Goal: Information Seeking & Learning: Learn about a topic

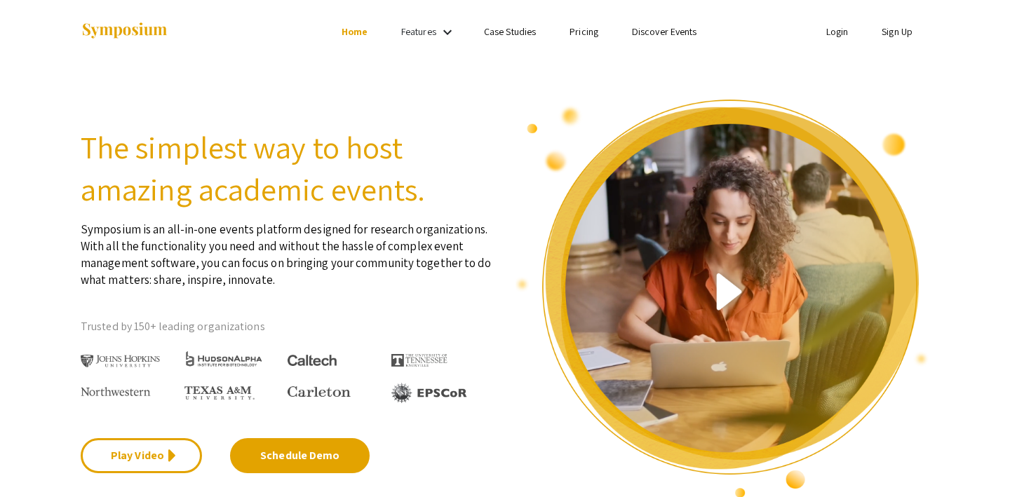
click at [662, 33] on link "Discover Events" at bounding box center [664, 31] width 65 height 13
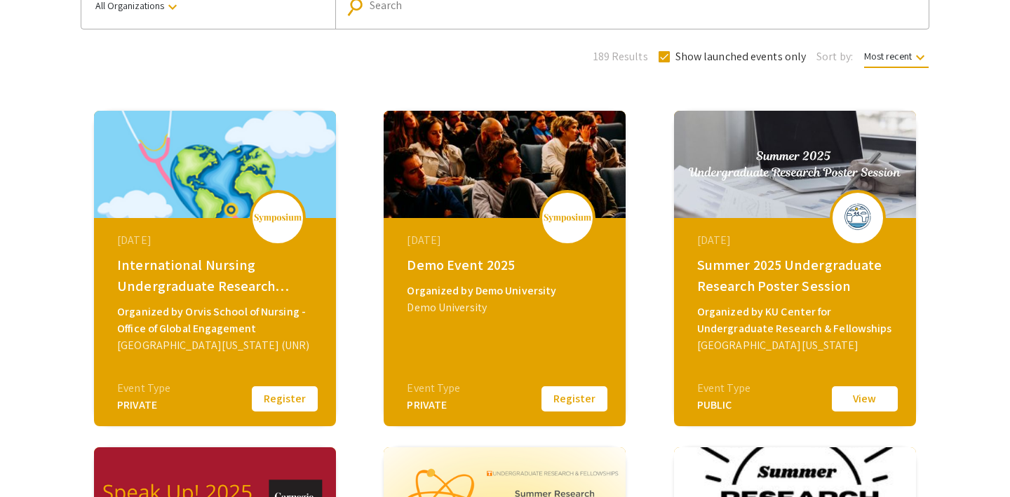
scroll to position [196, 0]
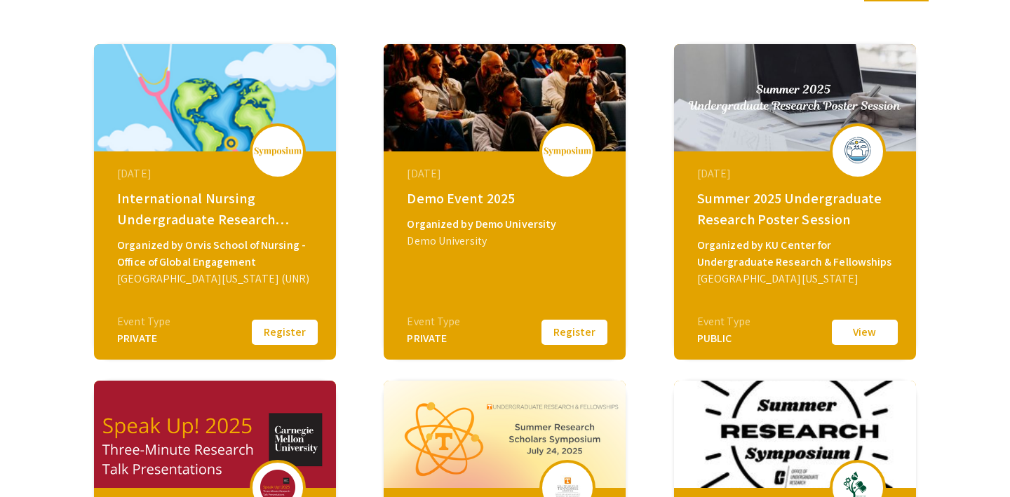
click at [530, 242] on div "Demo University" at bounding box center [506, 241] width 199 height 17
click at [574, 332] on button "Register" at bounding box center [575, 332] width 70 height 29
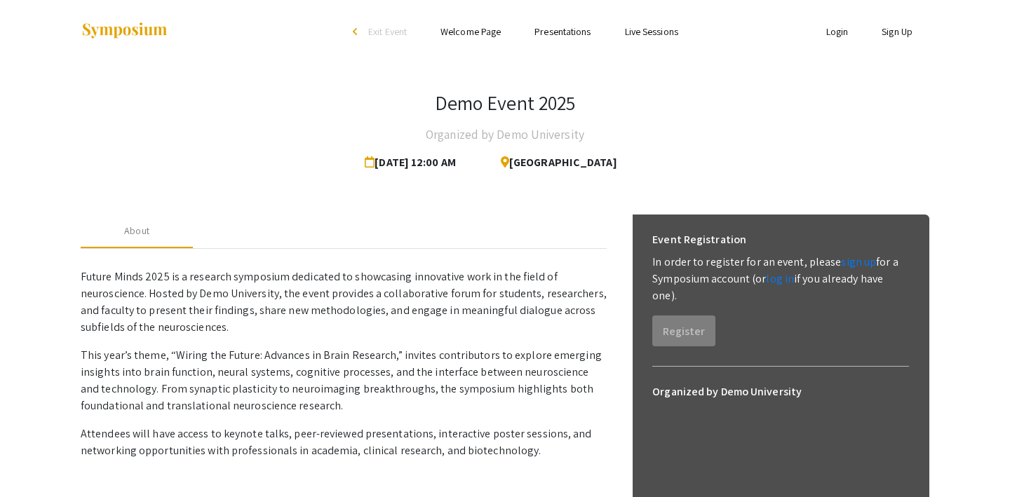
click at [556, 28] on link "Presentations" at bounding box center [563, 31] width 56 height 13
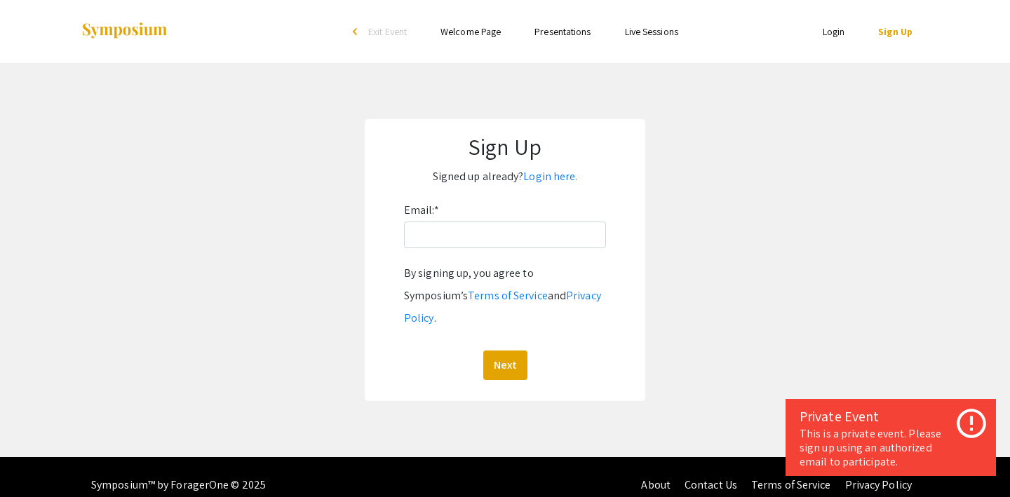
click at [636, 27] on link "Live Sessions" at bounding box center [651, 31] width 53 height 13
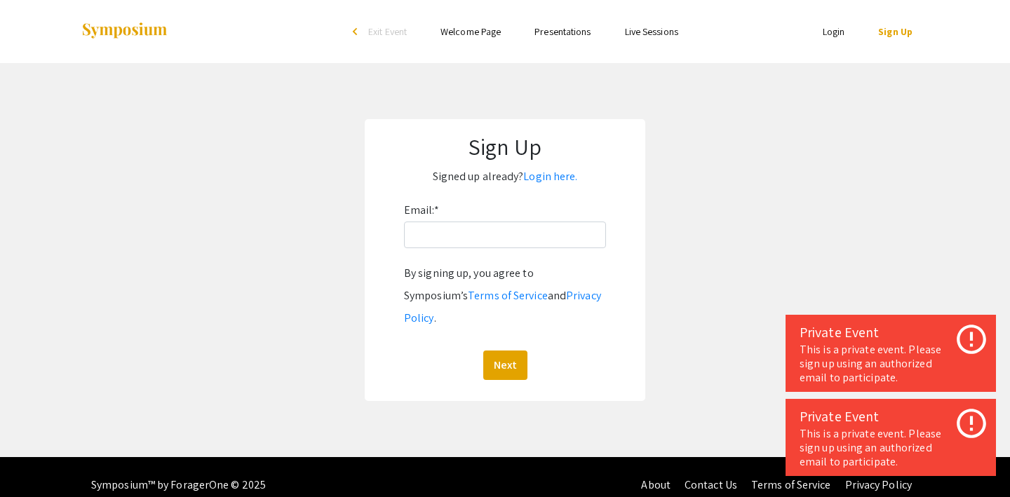
click at [446, 27] on link "Welcome Page" at bounding box center [471, 31] width 60 height 13
click at [377, 28] on span "Exit Event" at bounding box center [387, 31] width 39 height 13
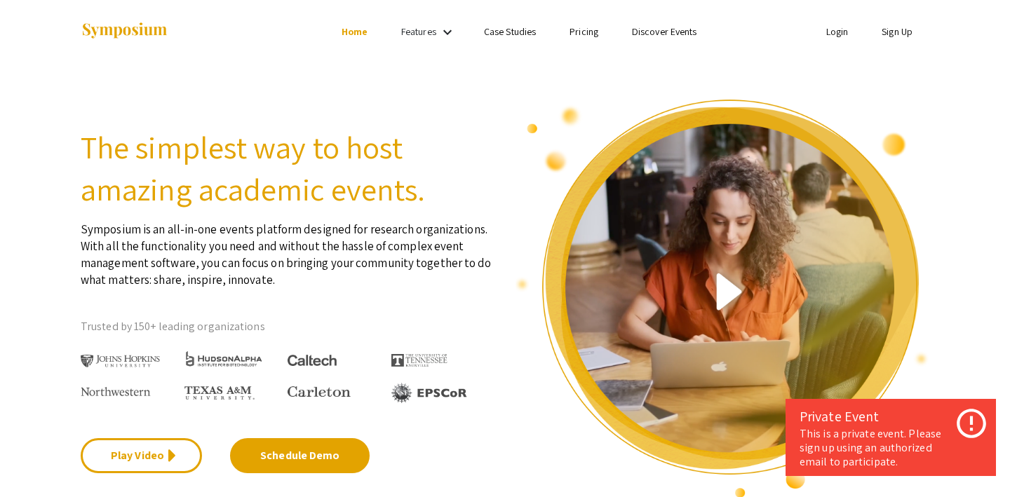
click at [662, 30] on link "Discover Events" at bounding box center [664, 31] width 65 height 13
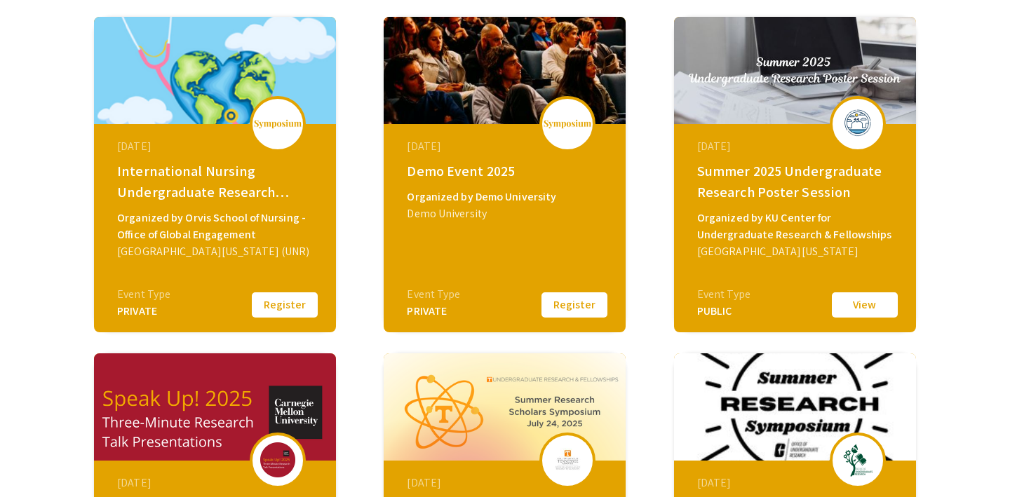
scroll to position [225, 0]
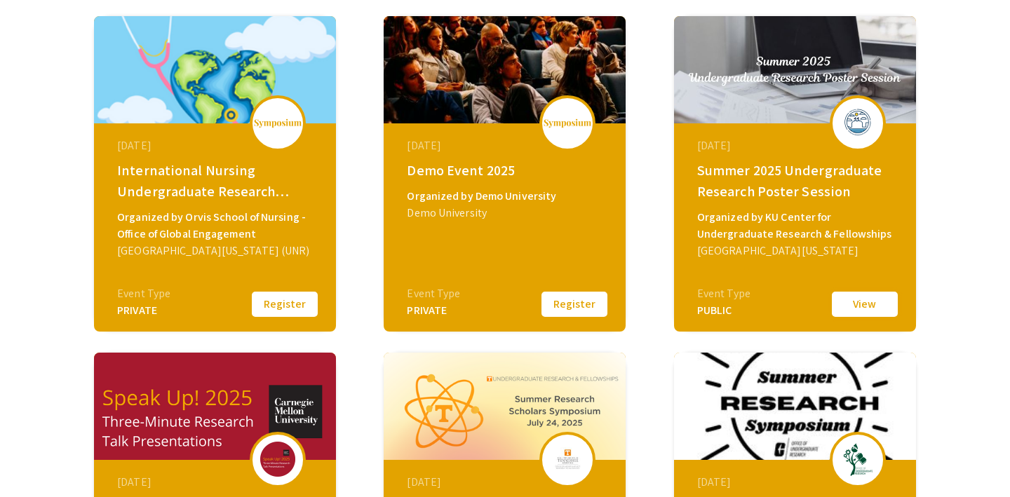
click at [862, 301] on button "View" at bounding box center [865, 304] width 70 height 29
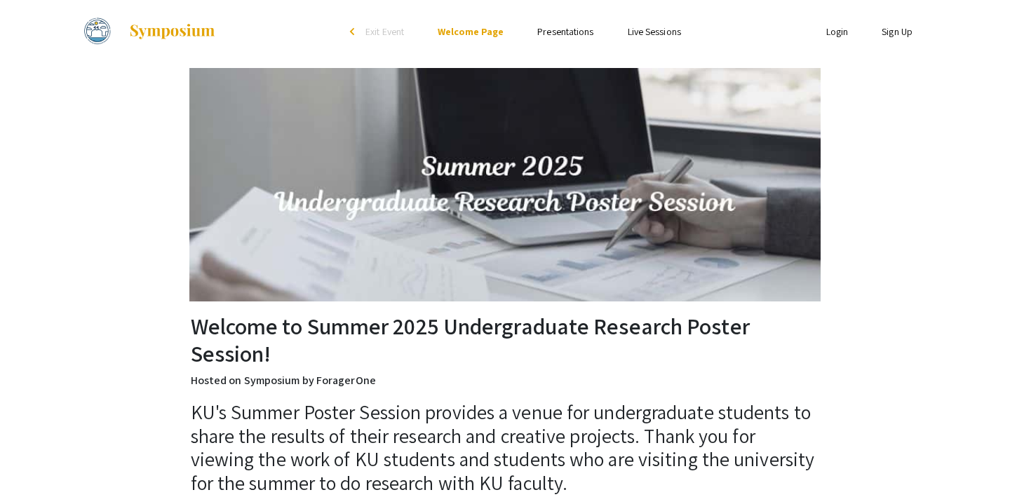
click at [554, 33] on link "Presentations" at bounding box center [565, 31] width 56 height 13
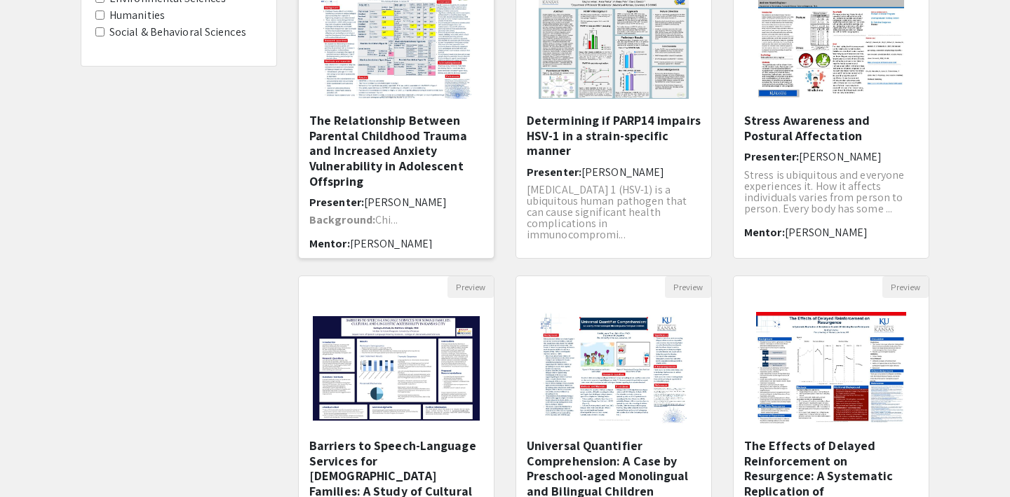
scroll to position [7, 0]
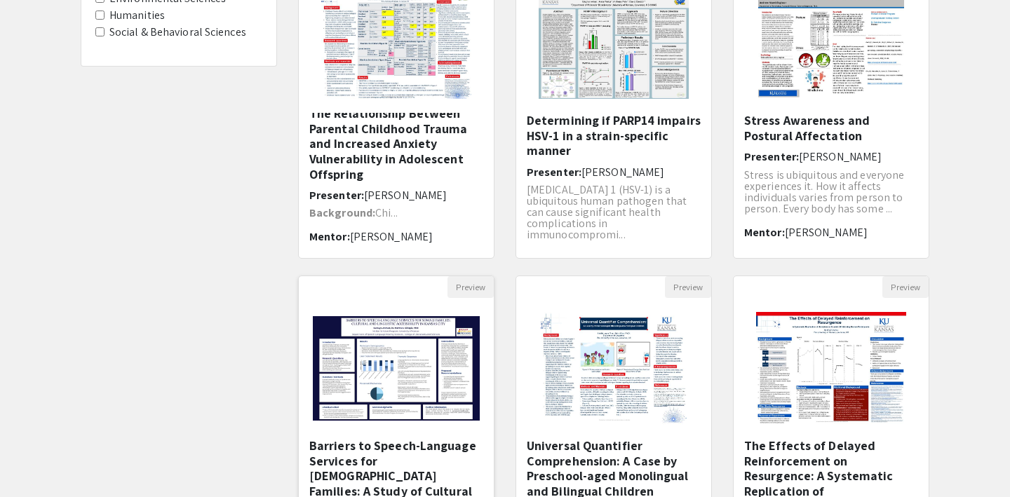
click at [409, 370] on img "Open Presentation <p>Barriers to Speech-Language Services for Somali Families: …" at bounding box center [396, 368] width 195 height 133
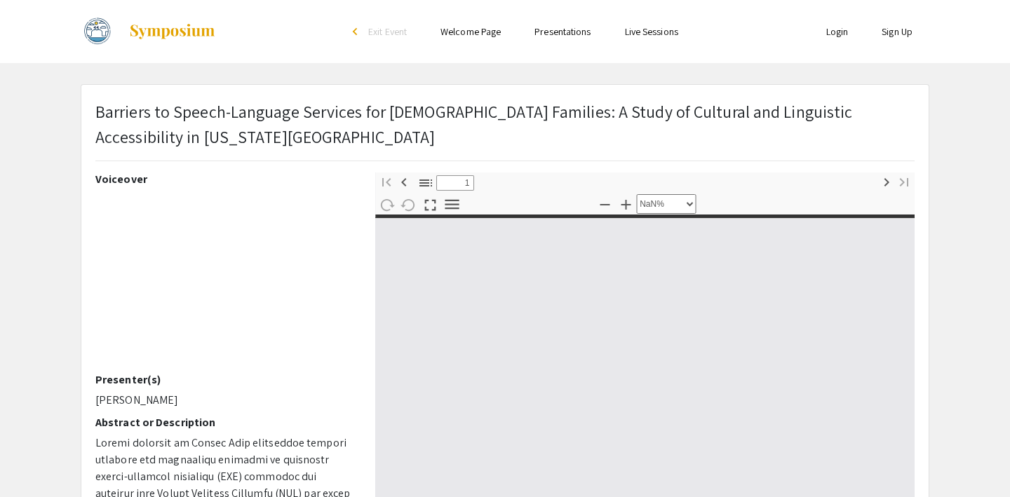
type input "0"
select select "custom"
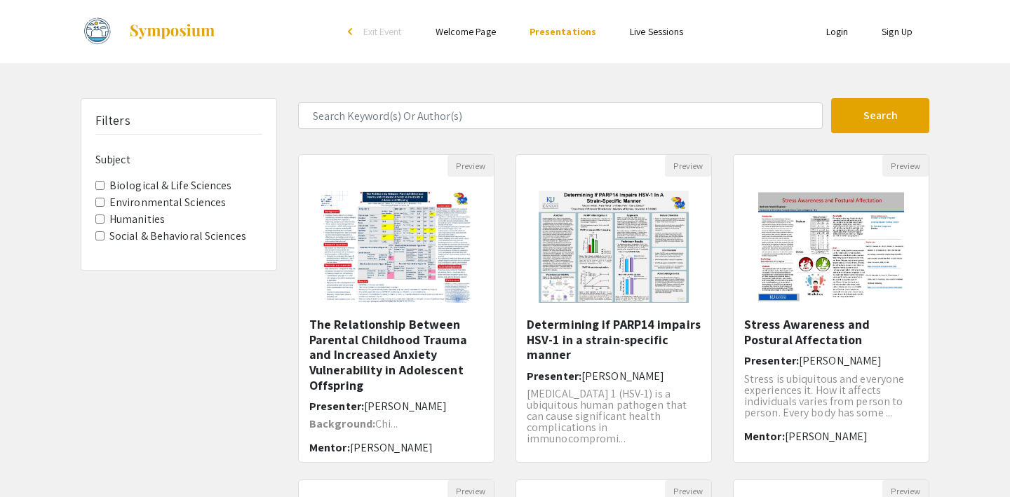
click at [99, 183] on Sciences "Biological & Life Sciences" at bounding box center [99, 185] width 9 height 9
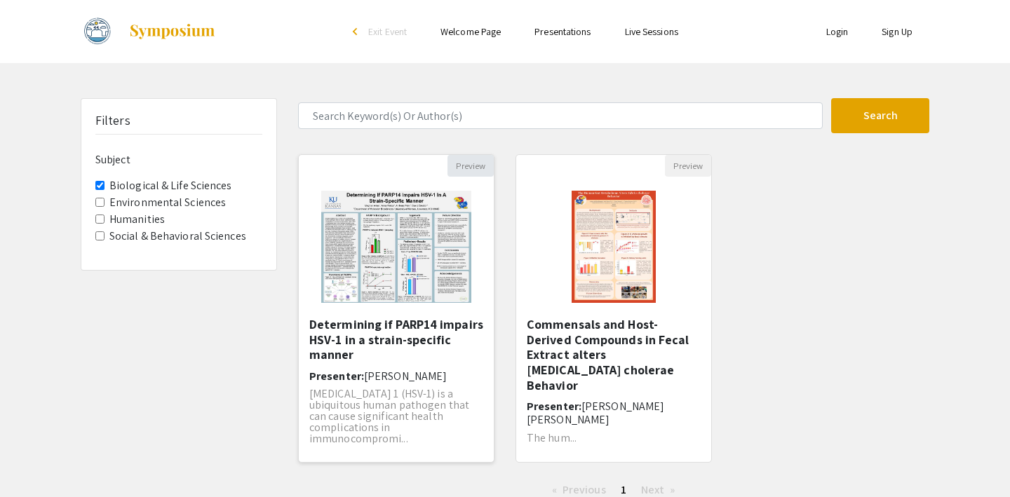
click at [472, 161] on button "Preview" at bounding box center [471, 166] width 46 height 22
select select "custom"
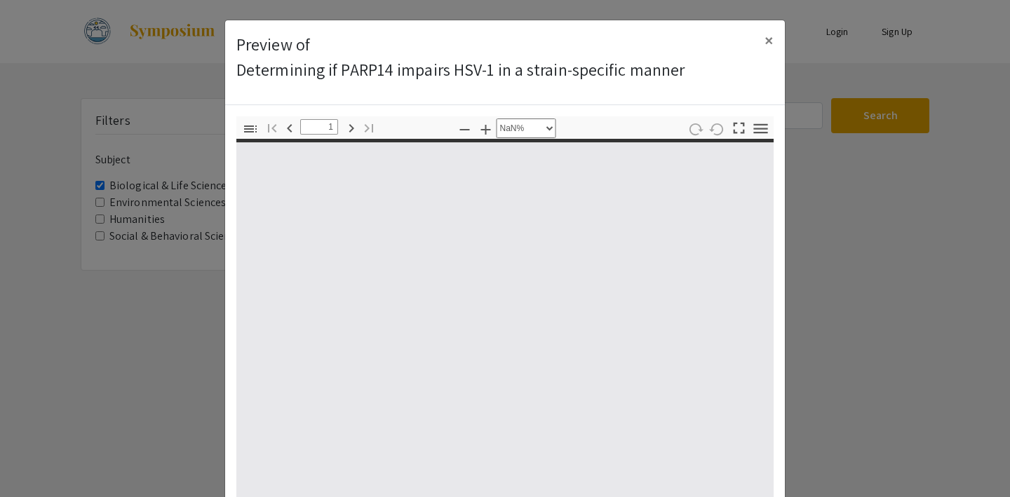
type input "0"
select select "custom"
type input "1"
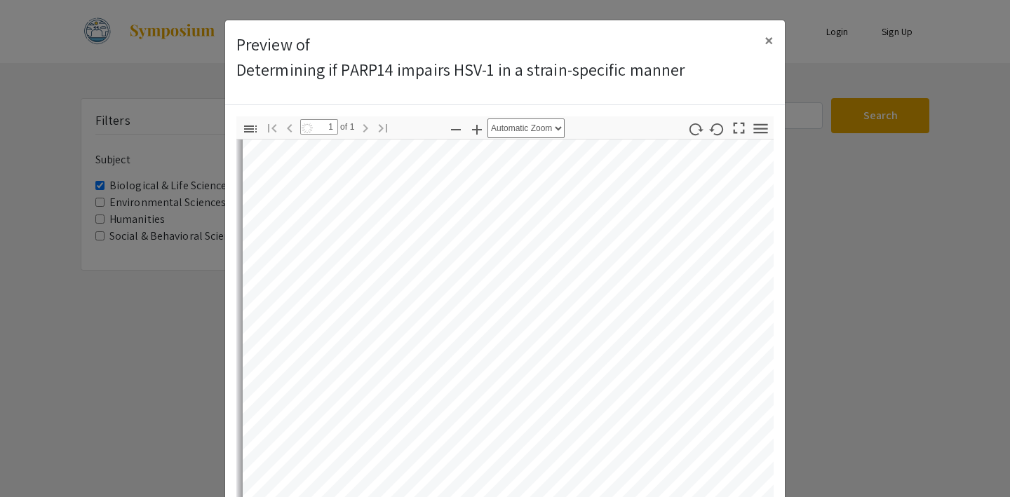
scroll to position [862, 0]
select select "auto"
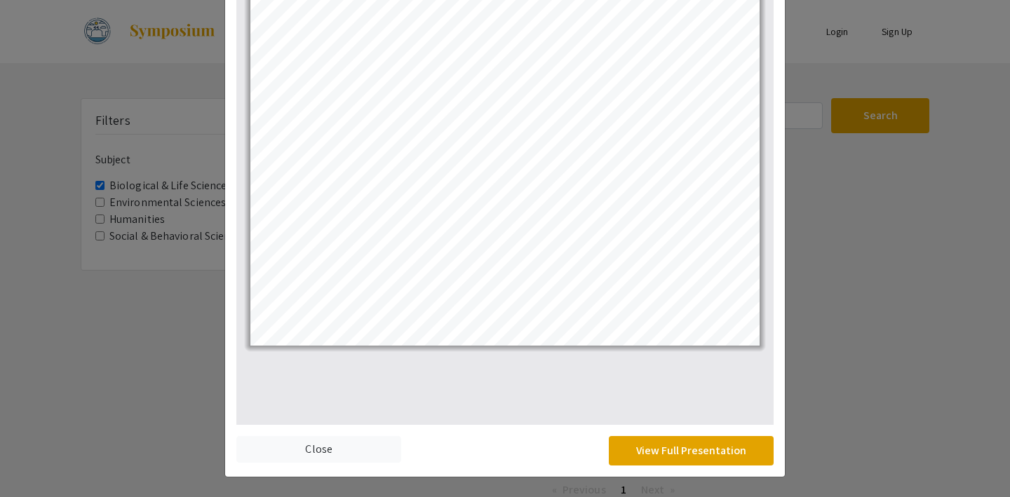
scroll to position [0, 0]
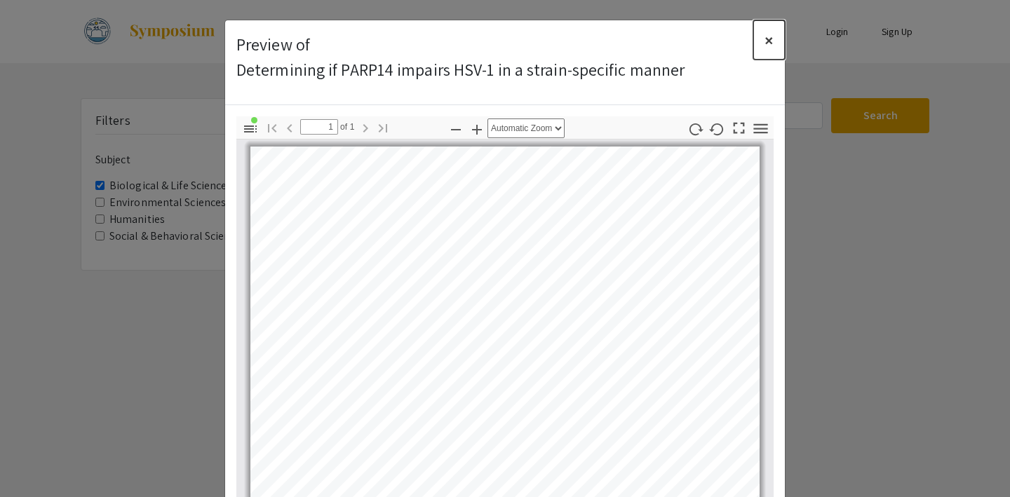
click at [765, 36] on span "×" at bounding box center [769, 40] width 9 height 22
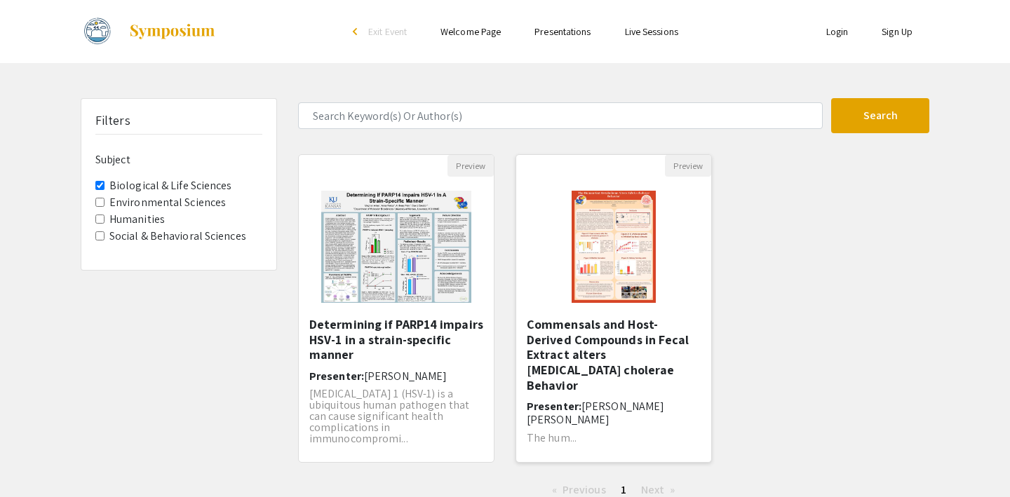
click at [678, 221] on div at bounding box center [613, 247] width 195 height 140
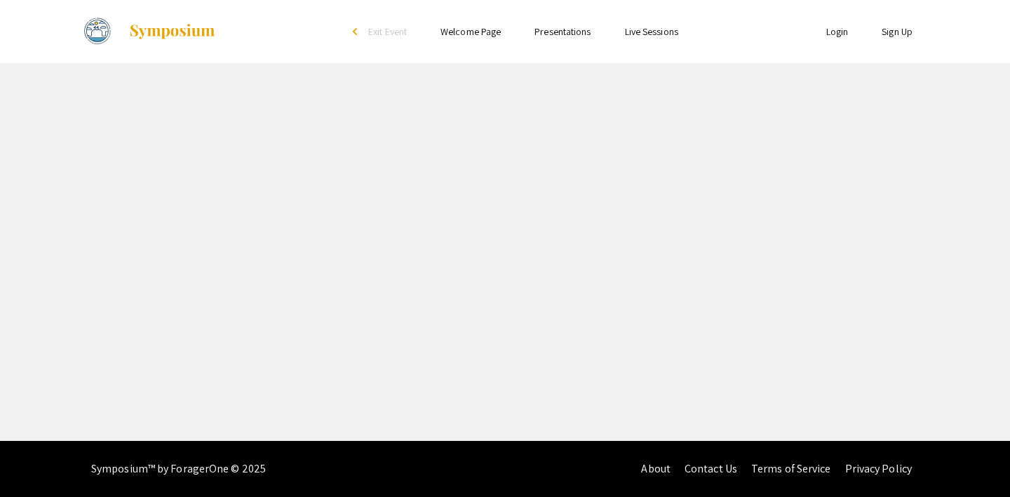
select select "custom"
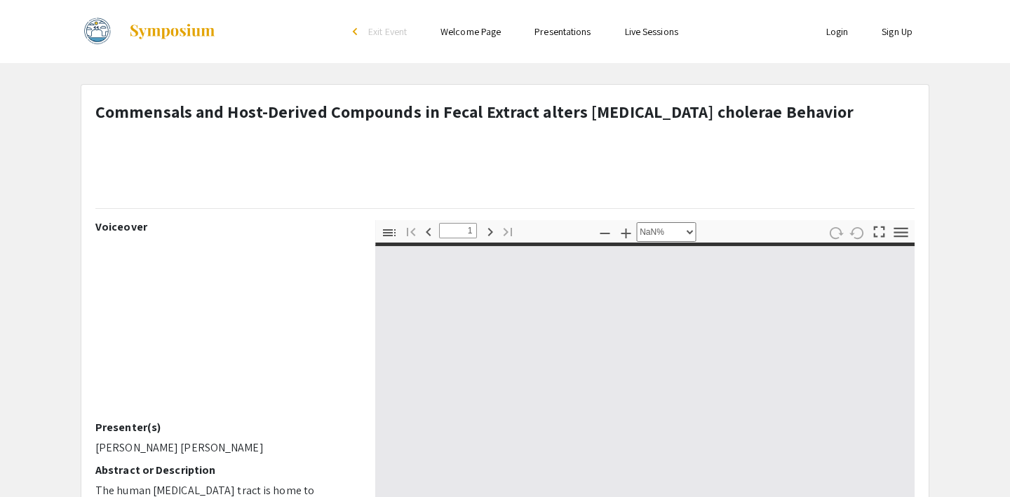
type input "0"
select select "custom"
type input "1"
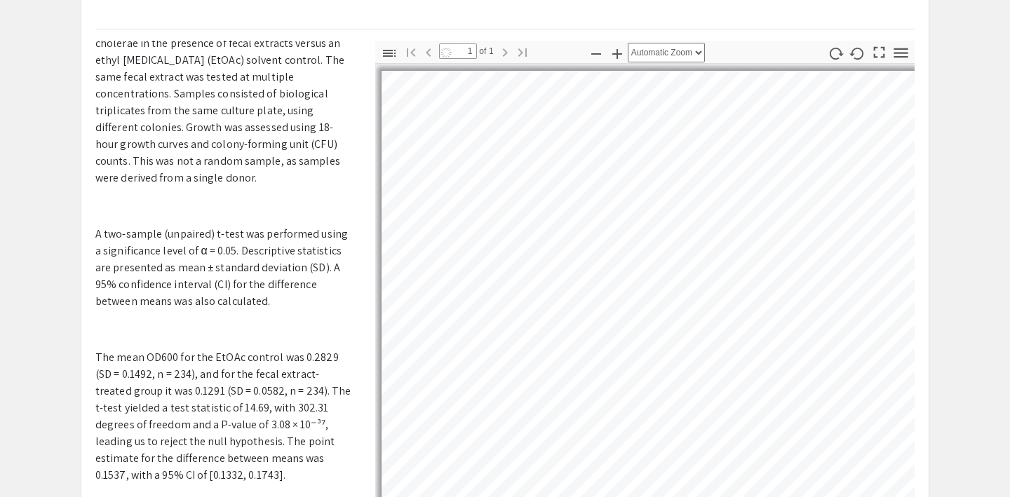
scroll to position [944, 0]
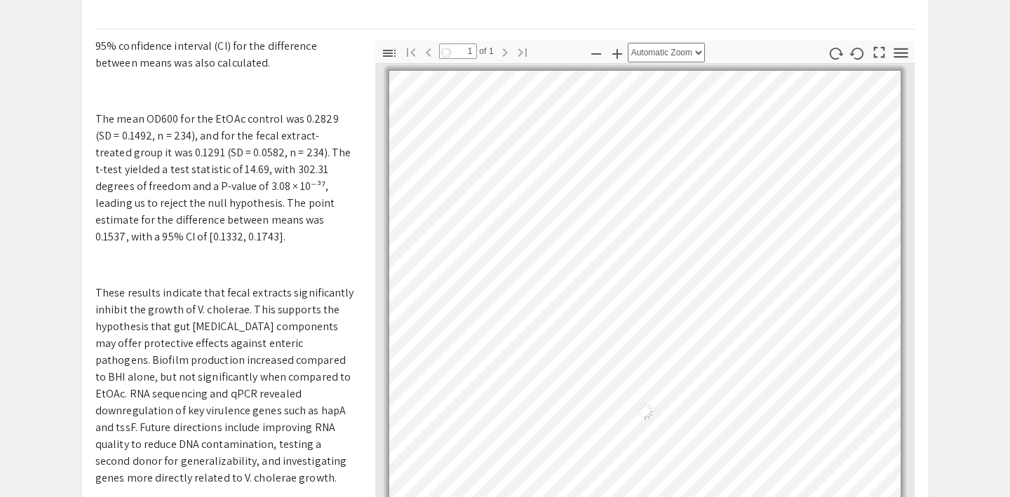
select select "auto"
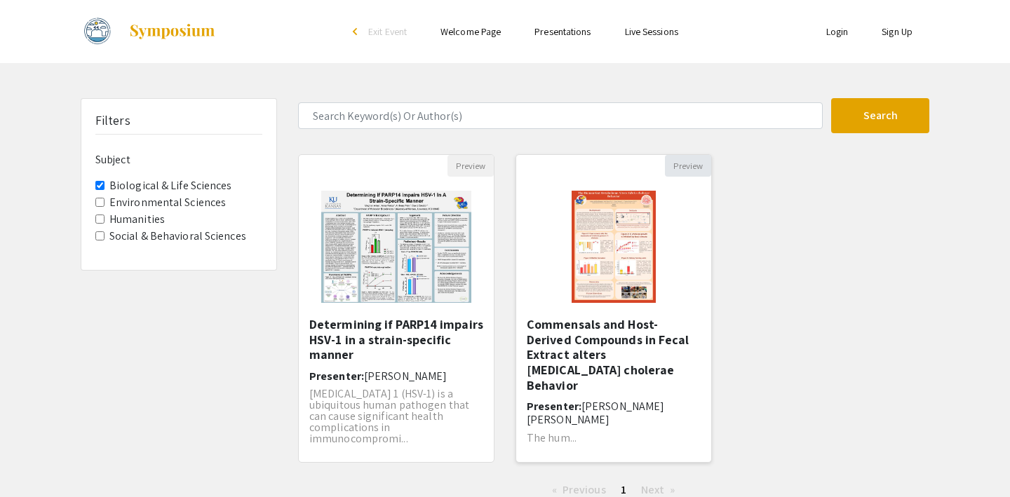
click at [681, 162] on button "Preview" at bounding box center [688, 166] width 46 height 22
select select "custom"
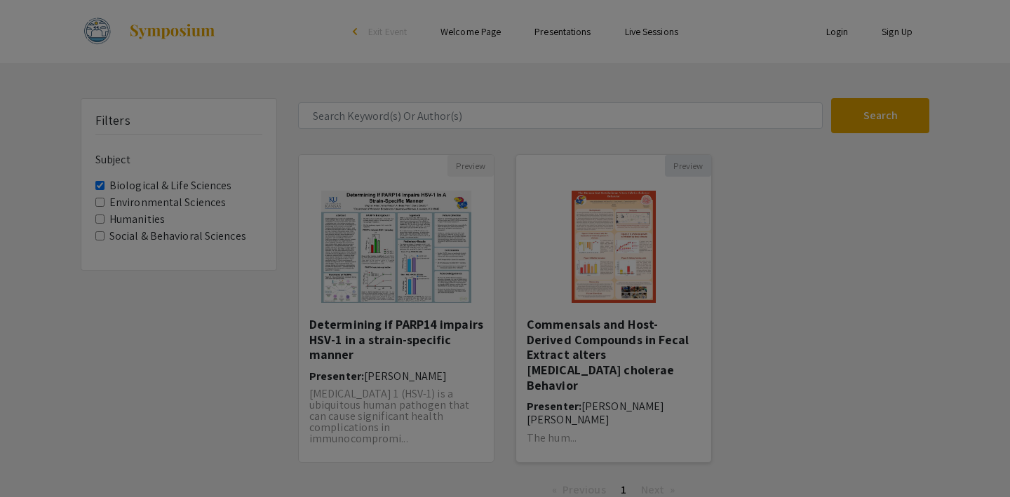
type input "0"
select select "custom"
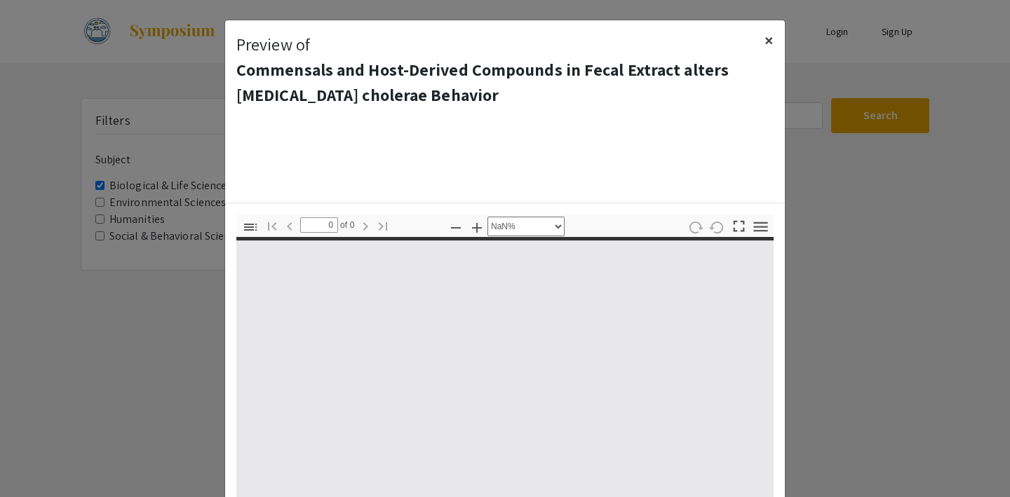
type input "1"
select select "auto"
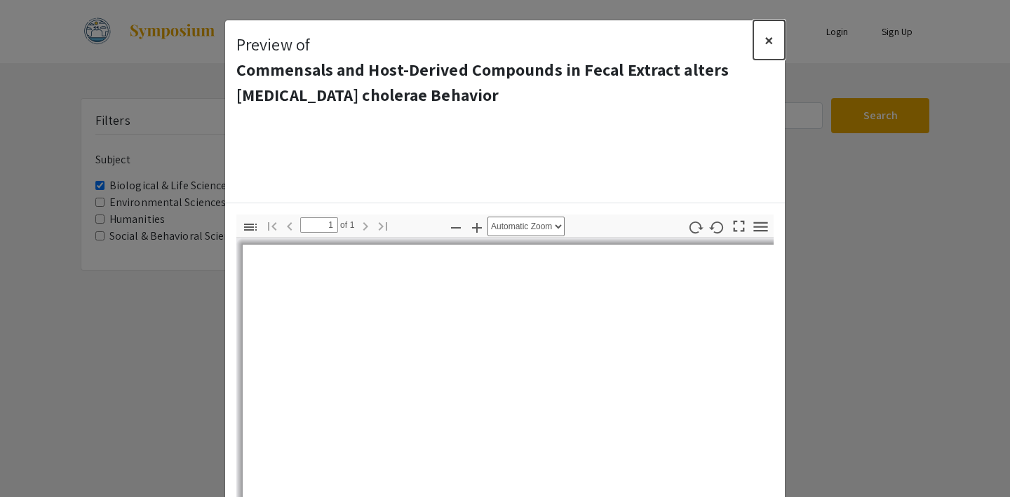
click at [773, 32] on span "×" at bounding box center [769, 40] width 9 height 22
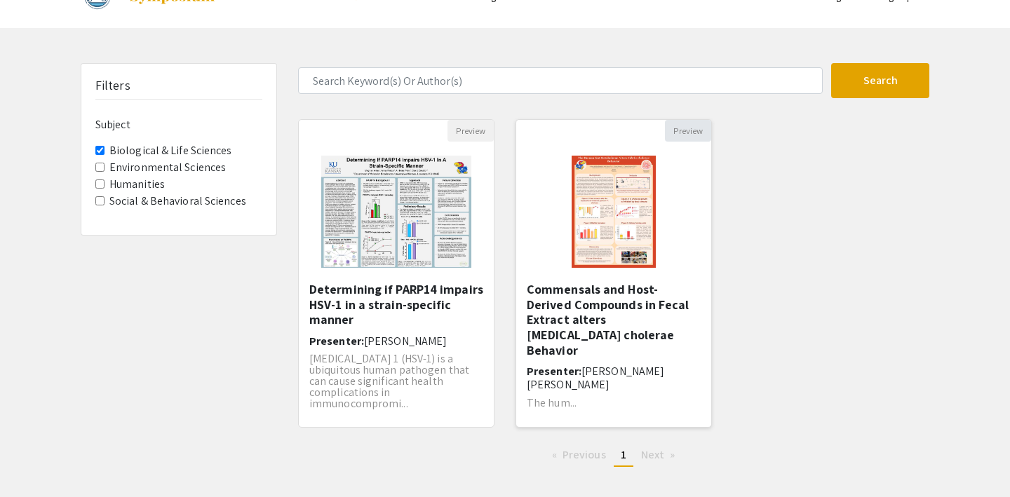
scroll to position [37, 0]
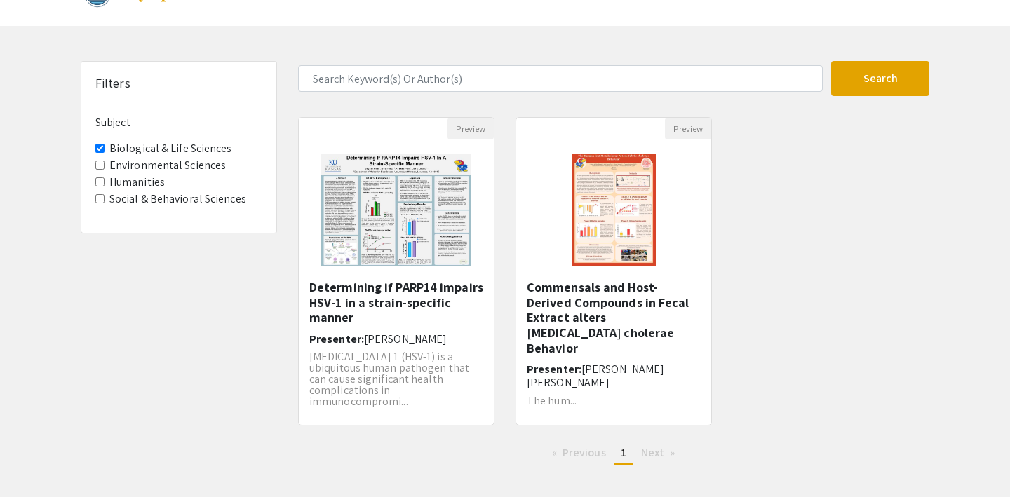
click at [98, 163] on Sciences "Environmental Sciences" at bounding box center [99, 165] width 9 height 9
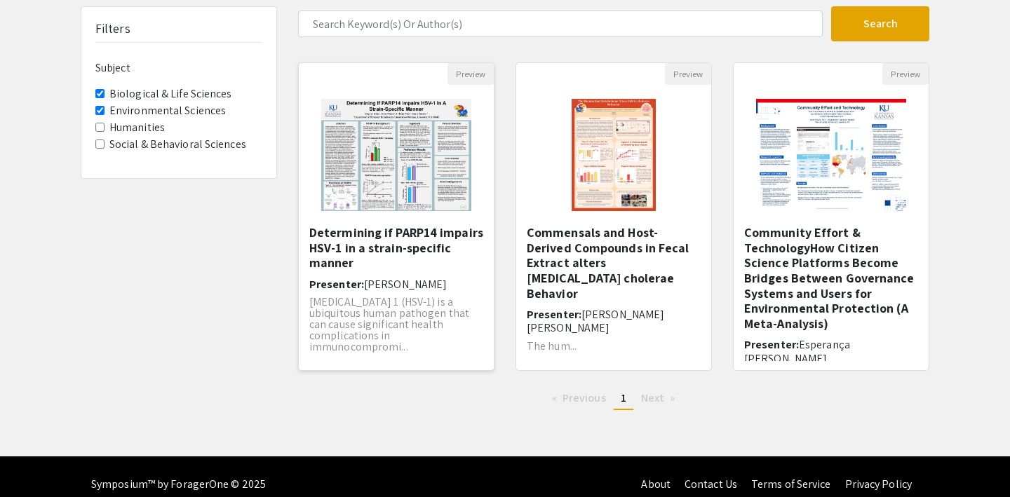
scroll to position [107, 0]
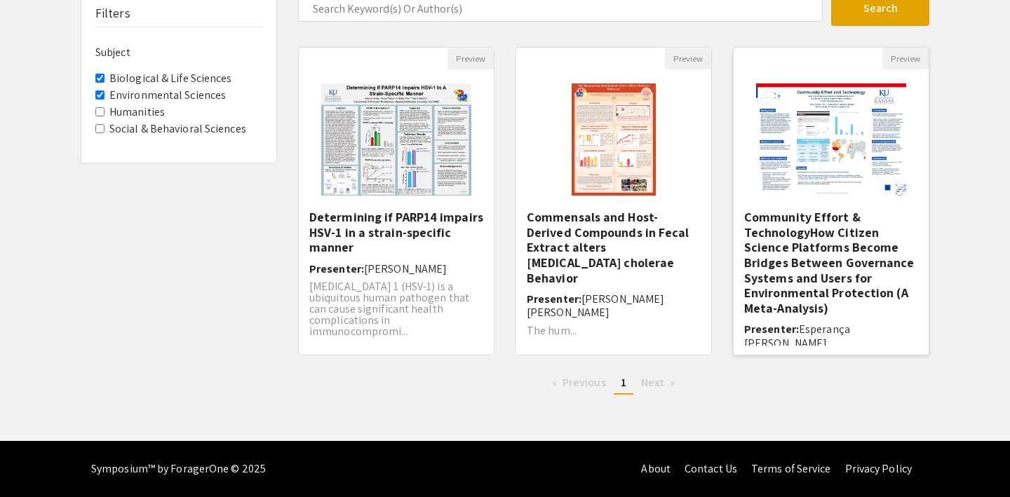
click at [827, 136] on img at bounding box center [831, 139] width 178 height 140
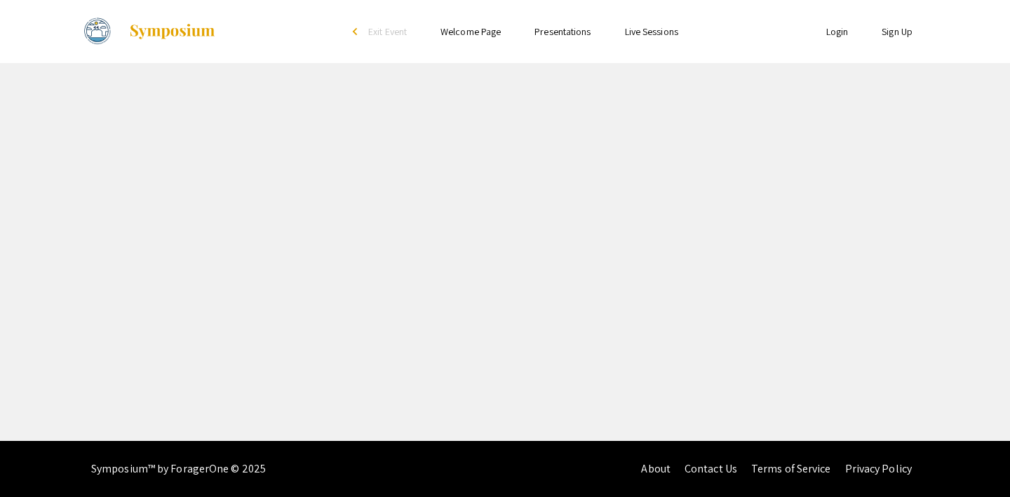
select select "custom"
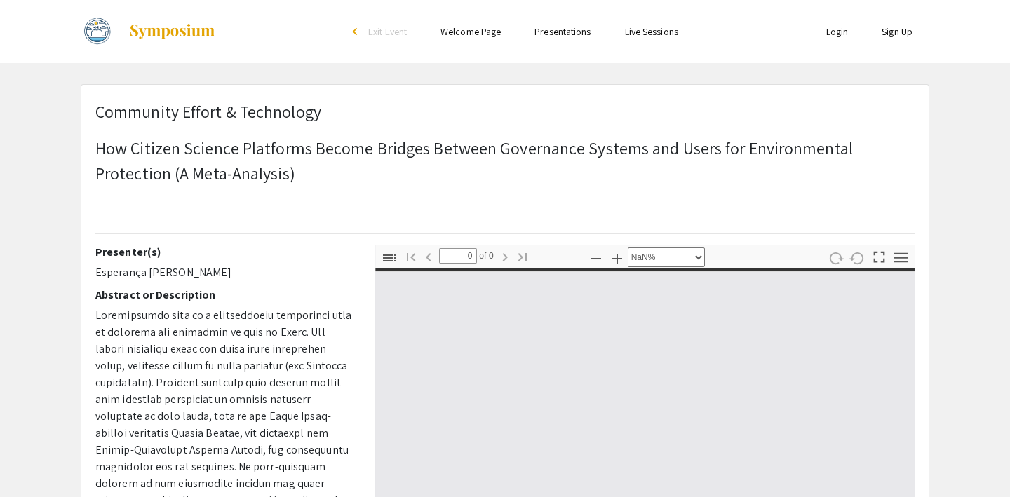
type input "1"
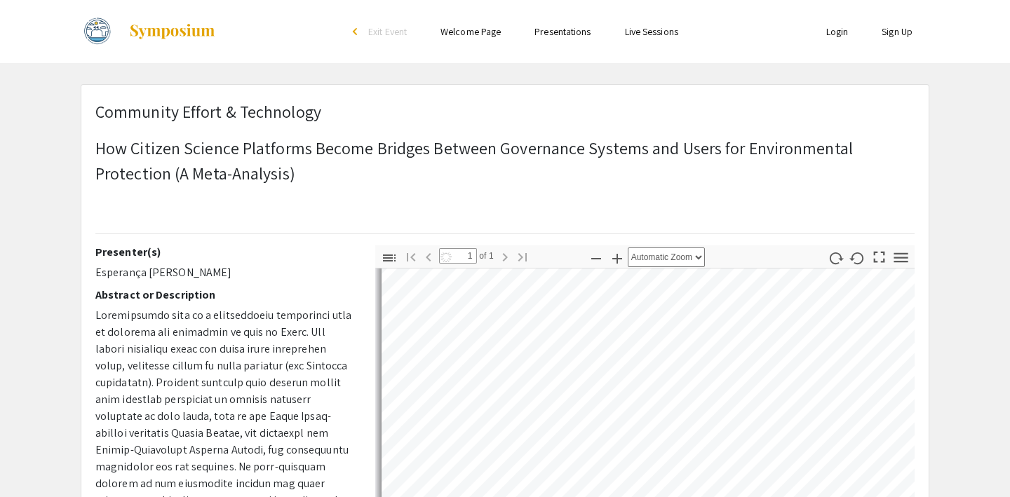
scroll to position [510, 0]
select select "auto"
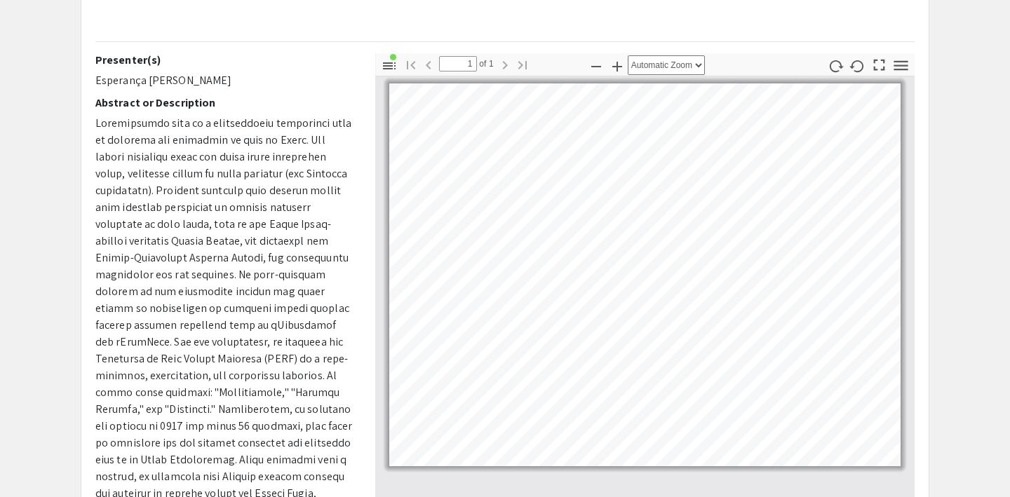
scroll to position [683, 0]
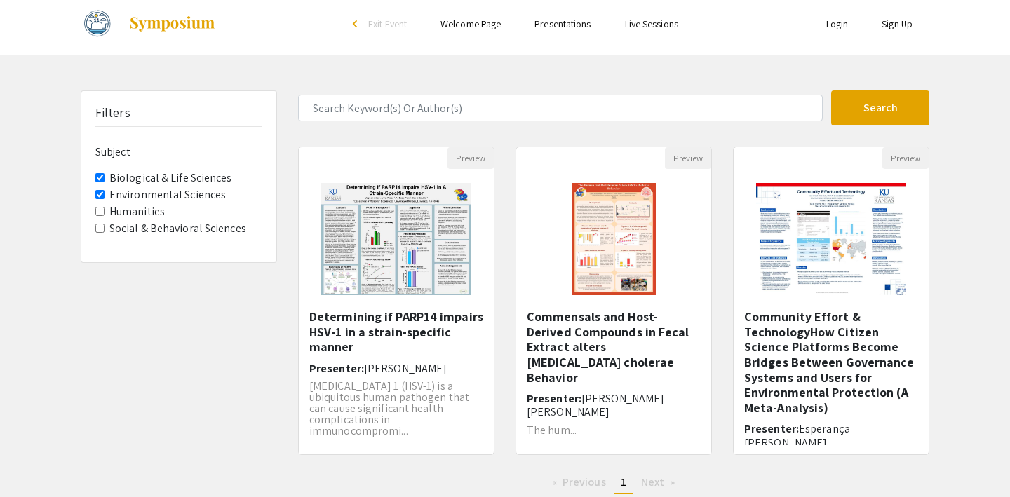
scroll to position [6, 0]
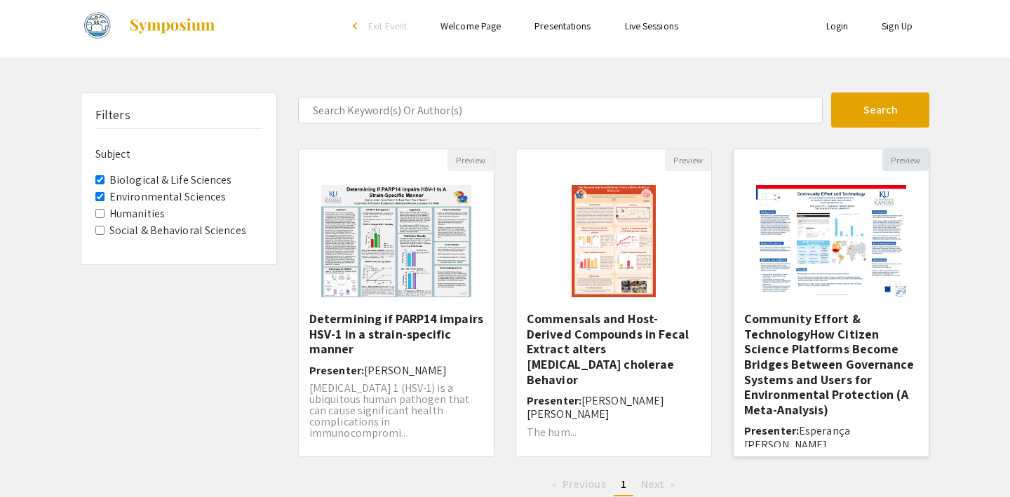
click at [904, 160] on button "Preview" at bounding box center [906, 160] width 46 height 22
select select "custom"
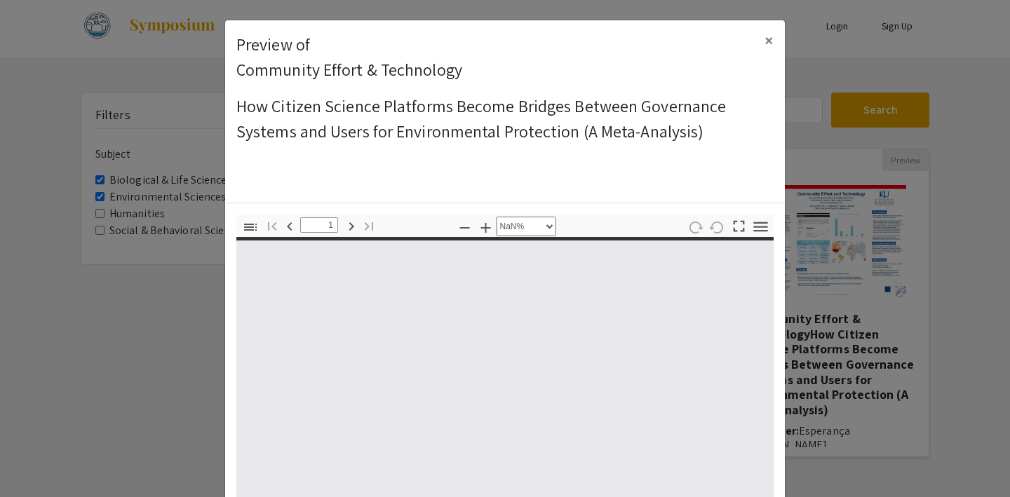
type input "0"
select select "auto"
type input "1"
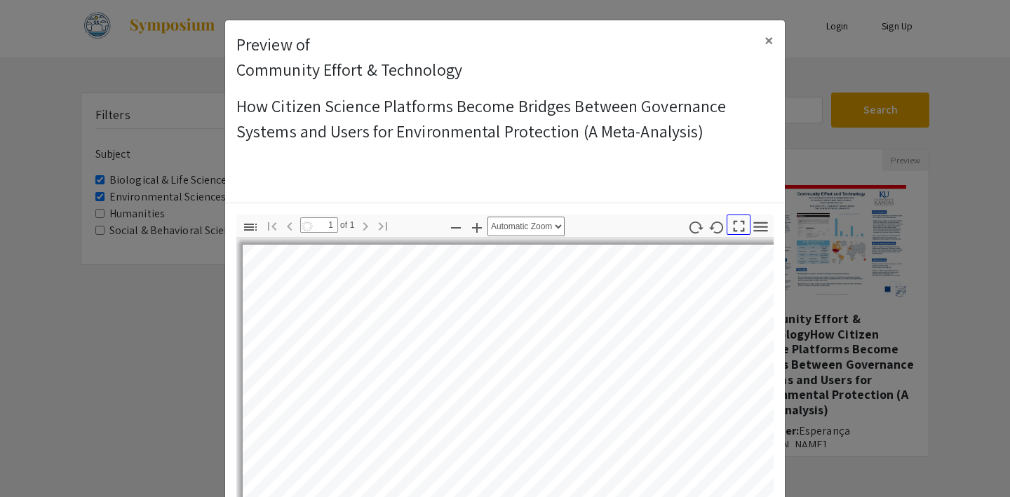
click at [740, 229] on icon "button" at bounding box center [739, 226] width 19 height 19
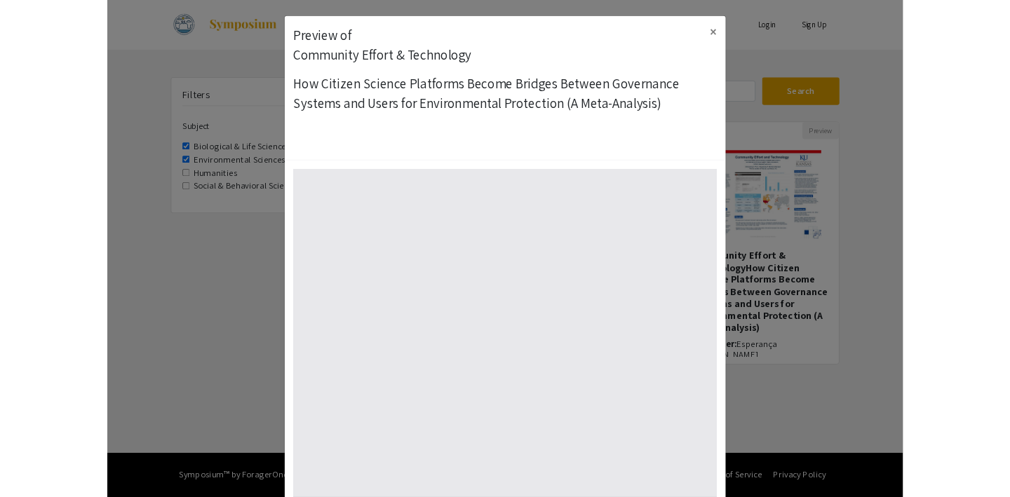
scroll to position [631, 0]
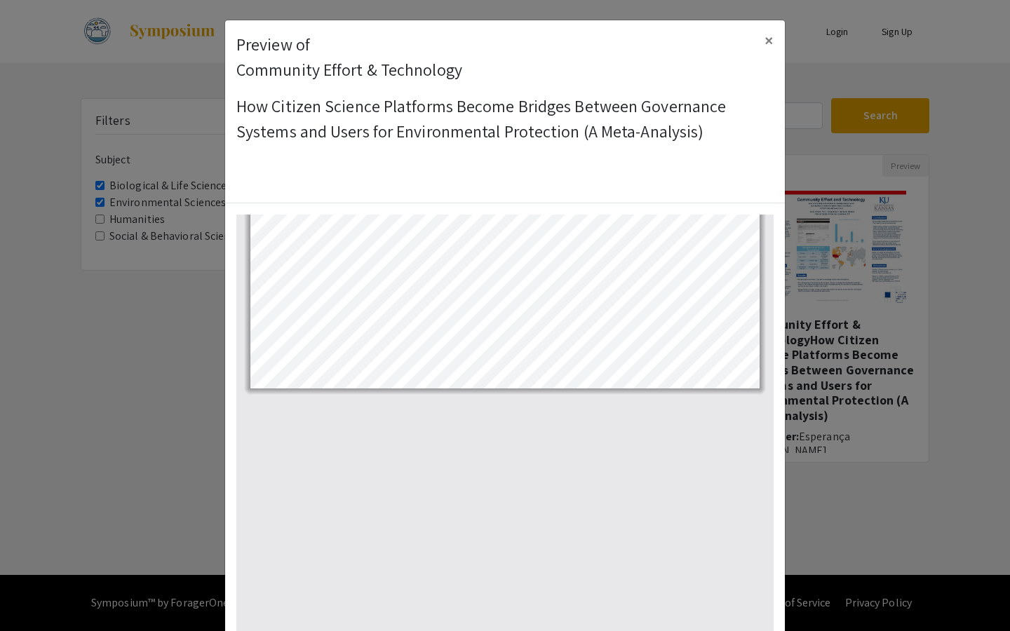
select select "auto"
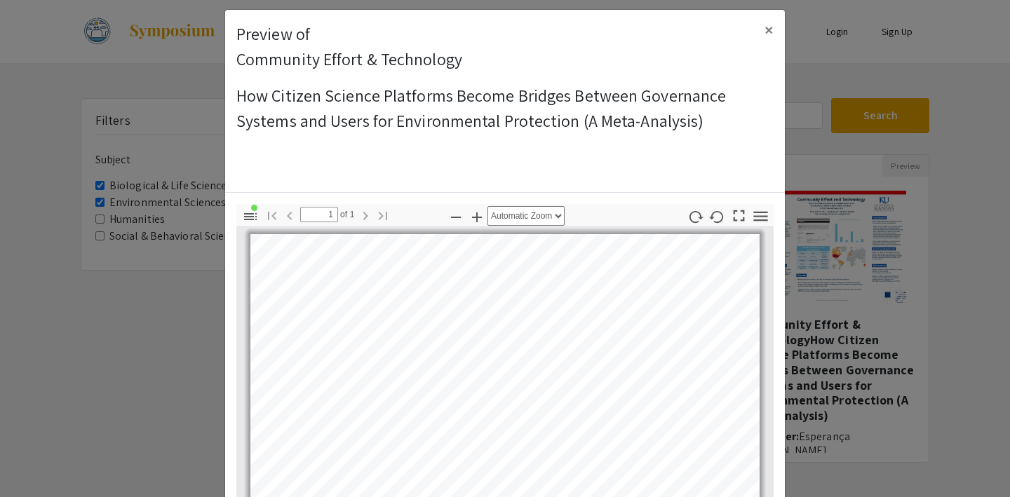
scroll to position [6, 0]
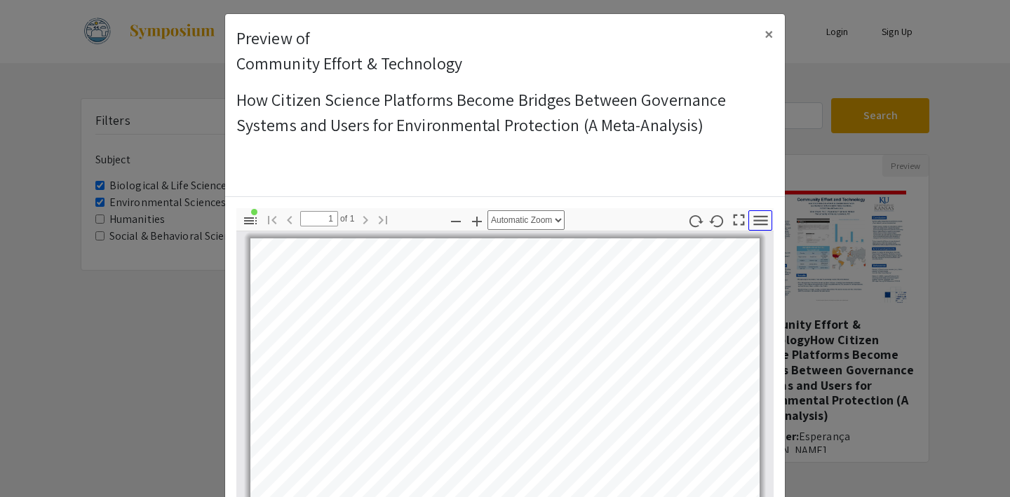
click at [761, 218] on icon "button" at bounding box center [760, 220] width 19 height 19
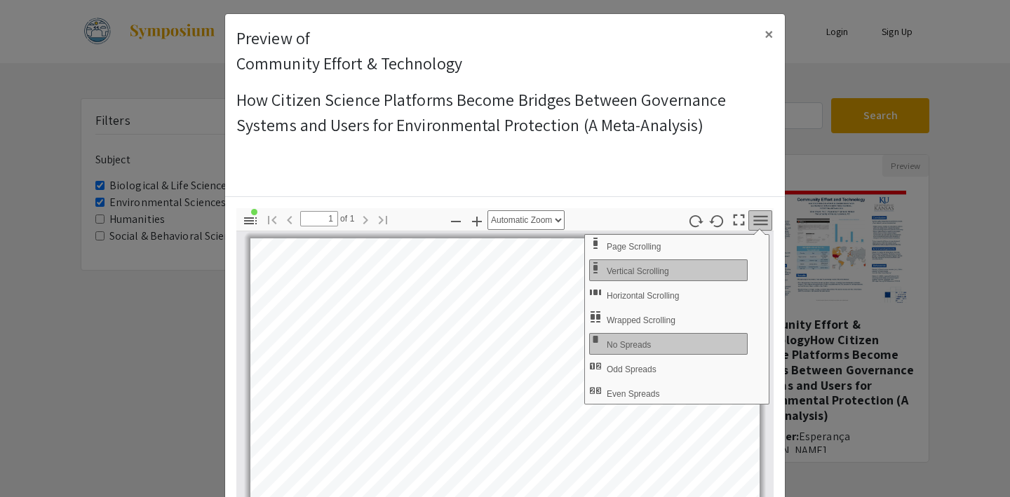
click at [761, 218] on icon "button" at bounding box center [760, 220] width 19 height 19
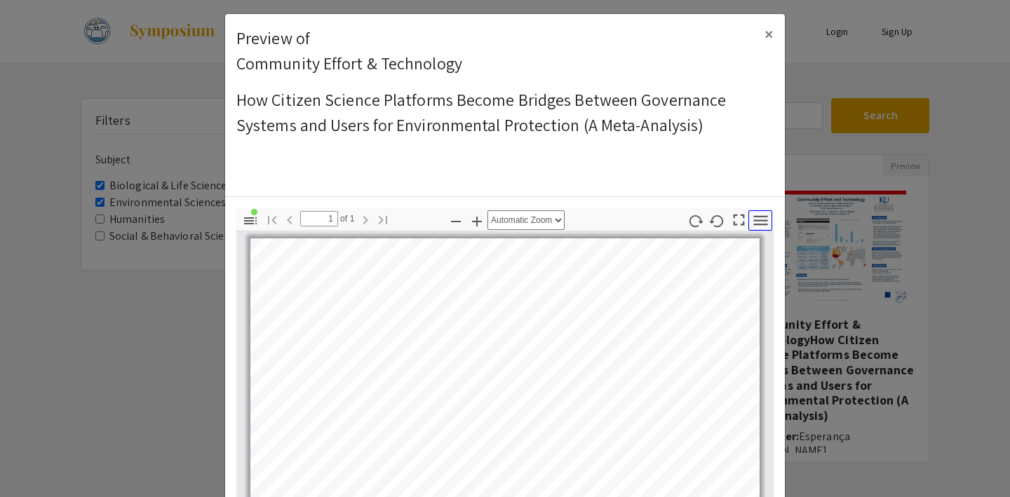
scroll to position [0, 0]
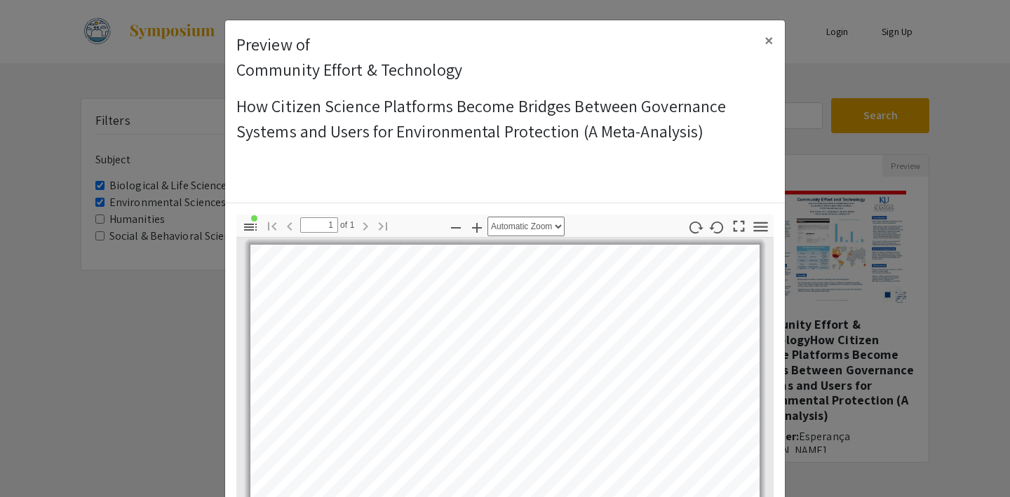
click at [256, 239] on pdf-toggle-sidebar "Toggle Sidebar" at bounding box center [250, 227] width 22 height 25
click at [249, 228] on icon "button" at bounding box center [250, 227] width 17 height 17
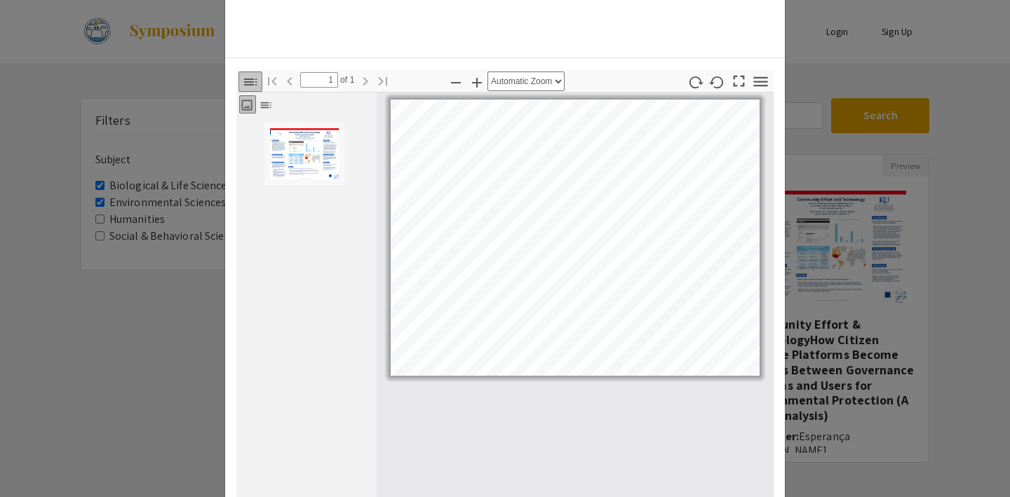
scroll to position [25, 0]
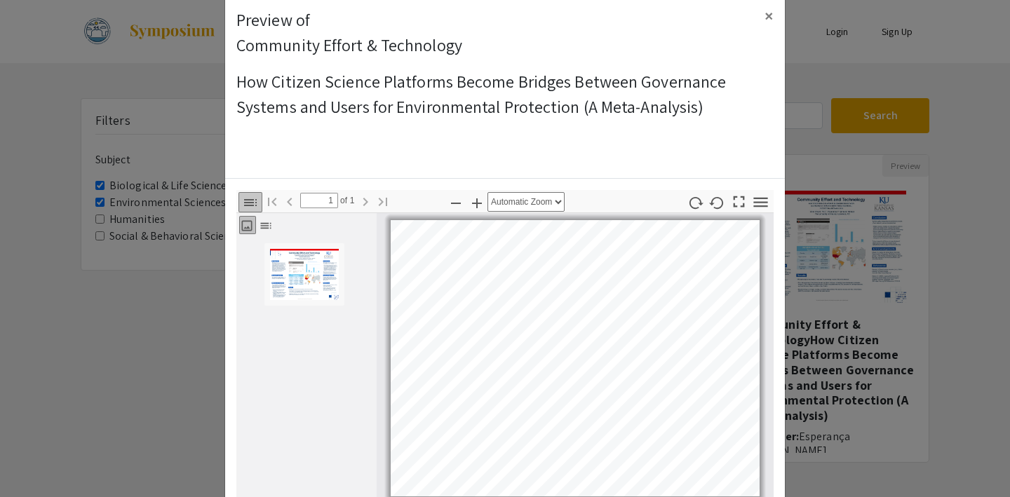
click at [251, 199] on icon "button" at bounding box center [250, 202] width 13 height 7
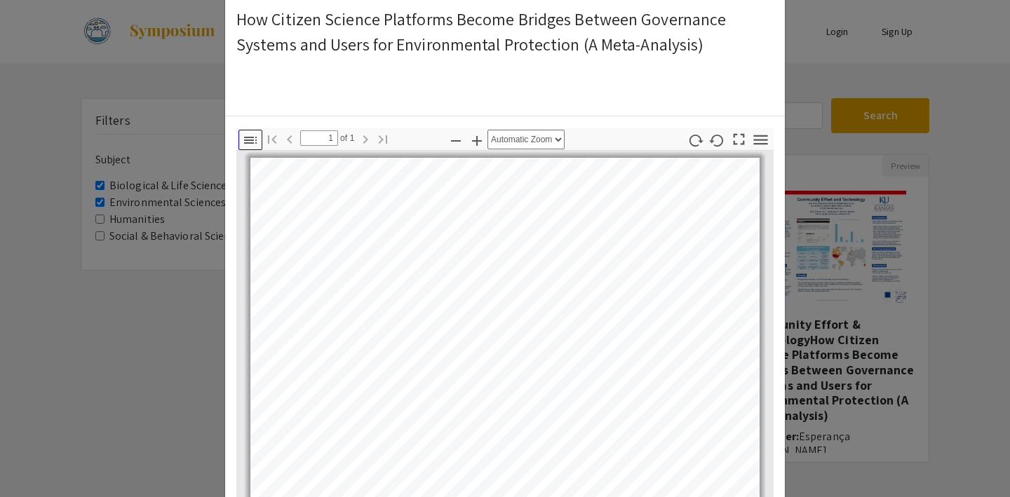
scroll to position [281, 0]
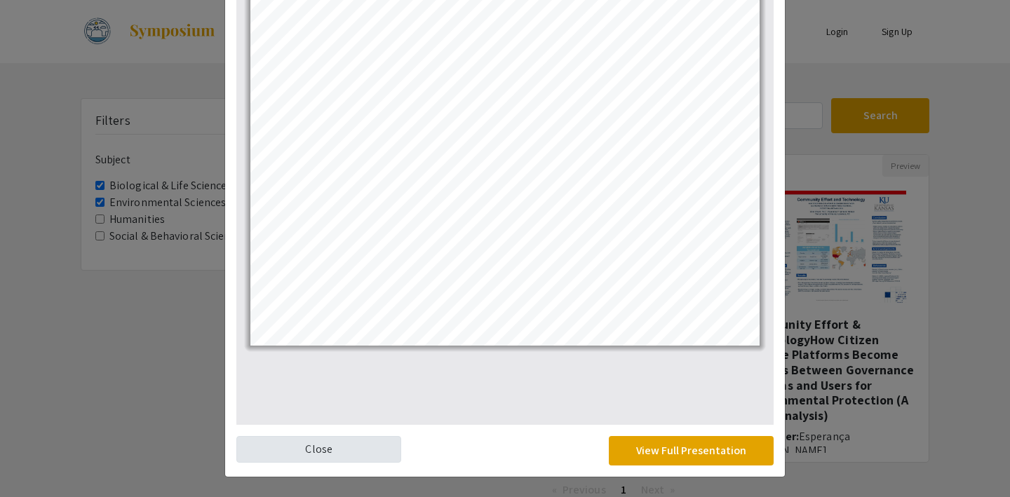
click at [321, 451] on link "Close" at bounding box center [318, 449] width 165 height 27
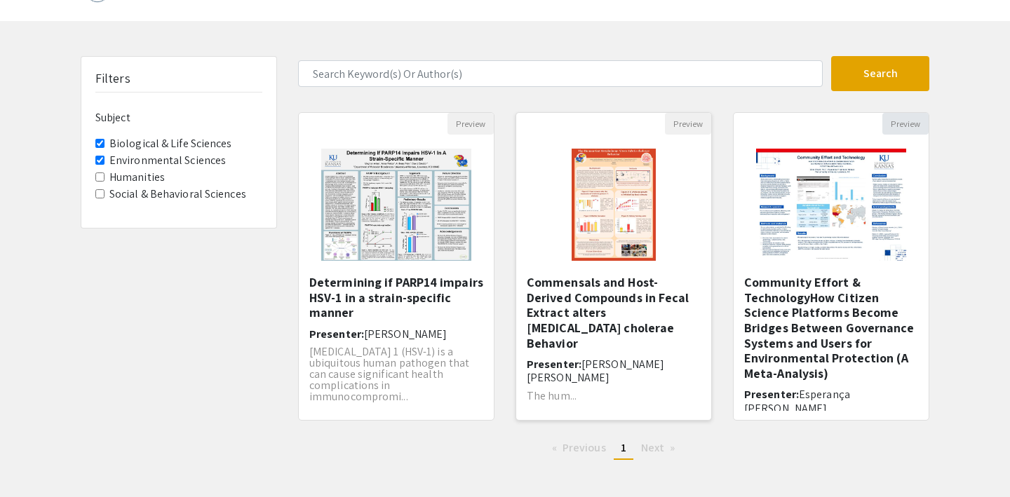
scroll to position [20, 0]
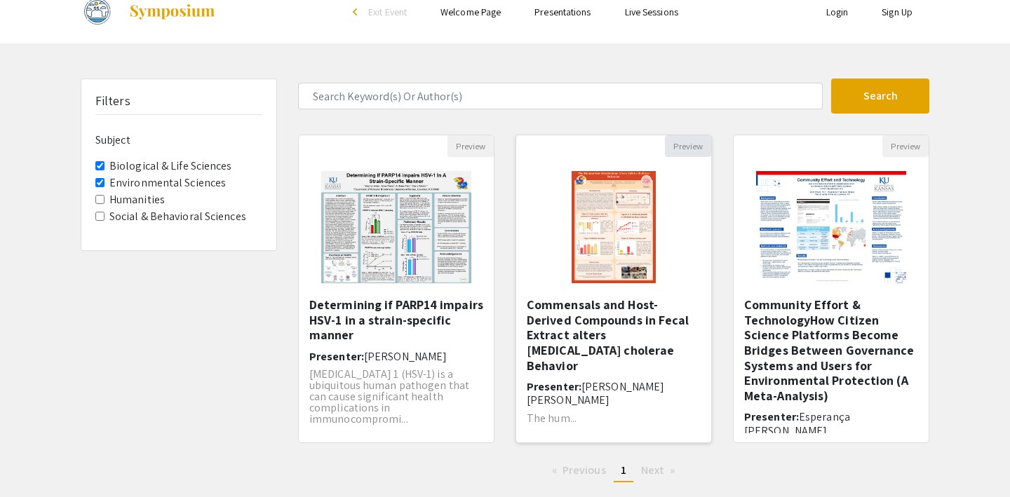
click at [685, 148] on button "Preview" at bounding box center [688, 146] width 46 height 22
select select "custom"
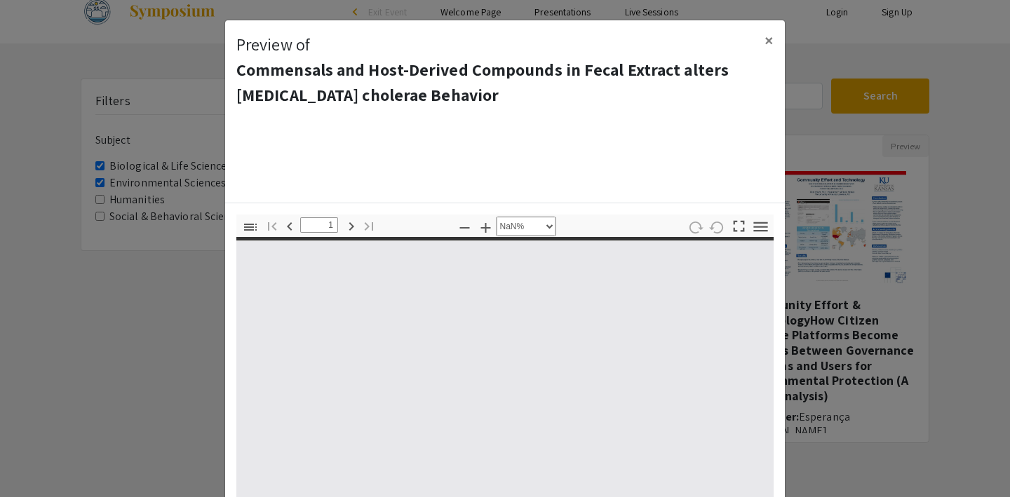
type input "0"
select select "custom"
type input "1"
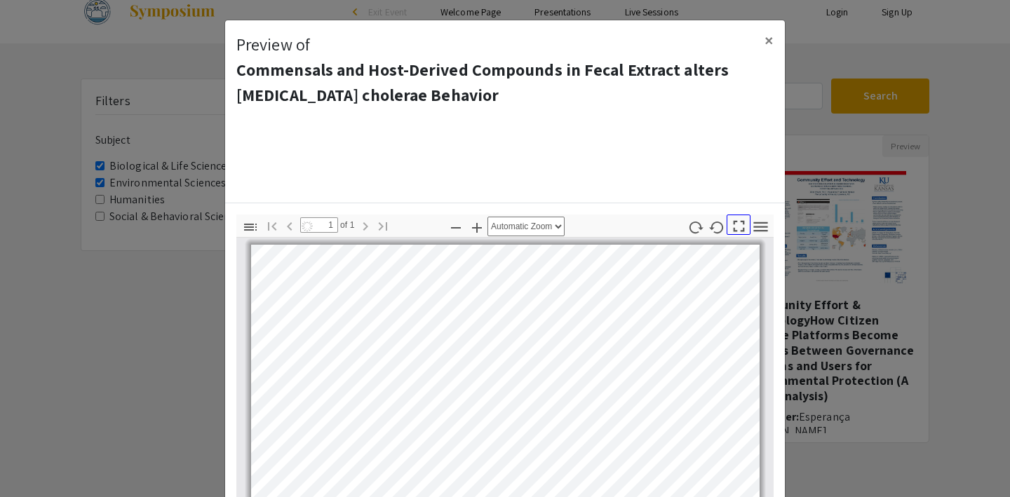
click at [737, 226] on icon "button" at bounding box center [739, 226] width 19 height 19
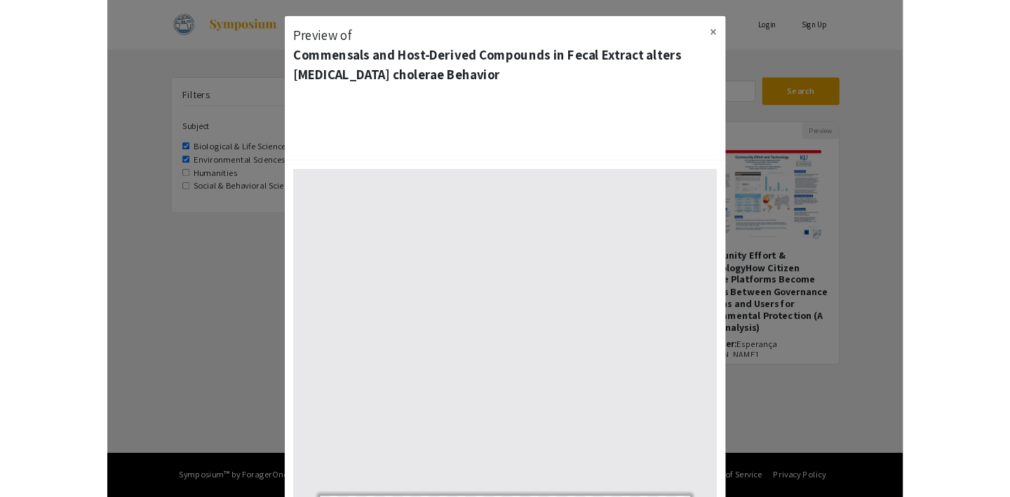
scroll to position [631, 0]
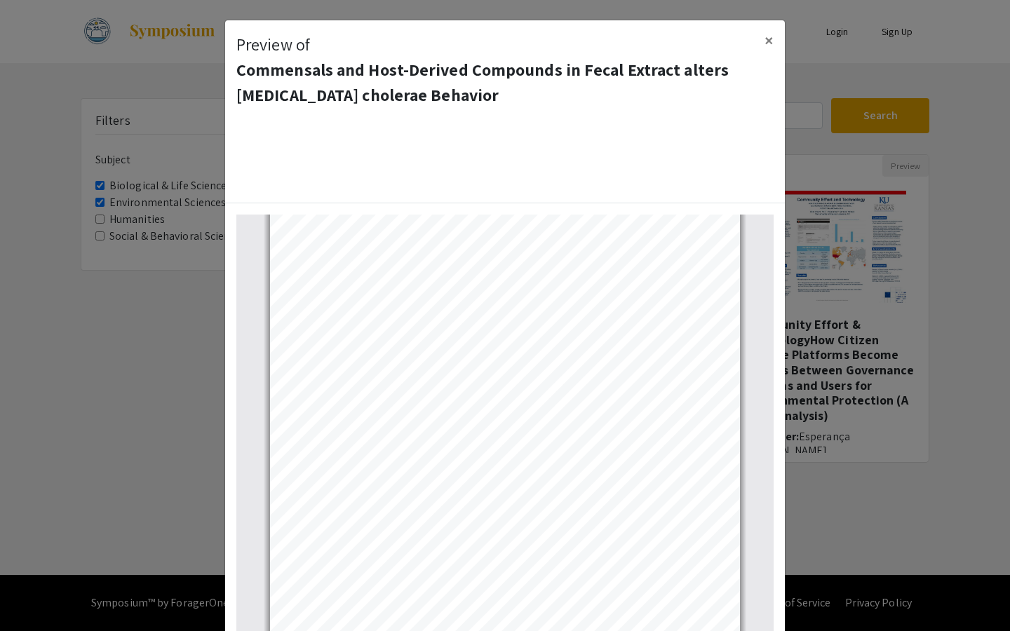
select select "auto"
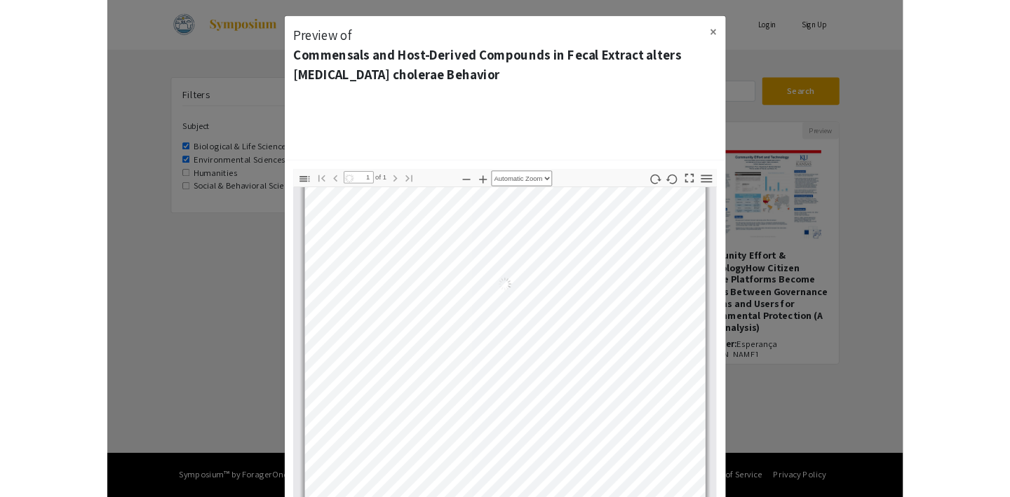
scroll to position [7, 0]
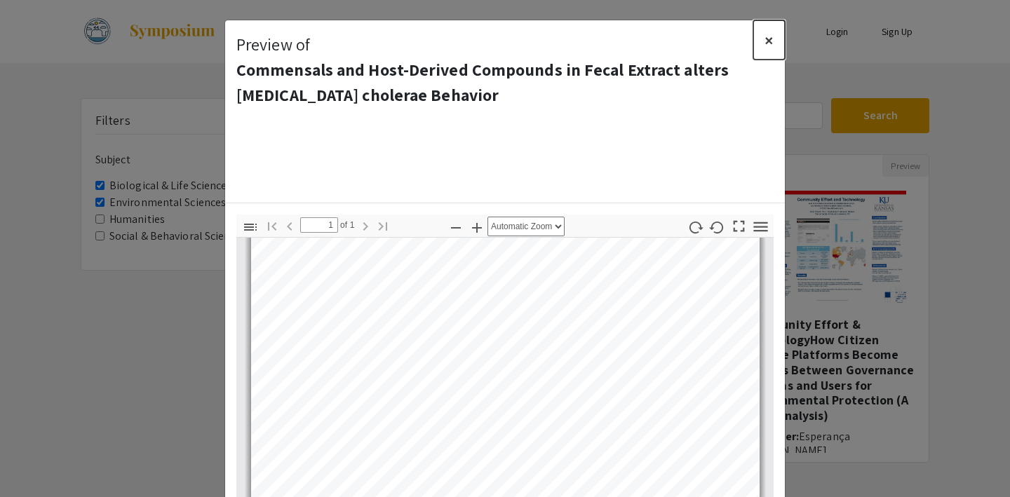
click at [772, 36] on span "×" at bounding box center [769, 40] width 9 height 22
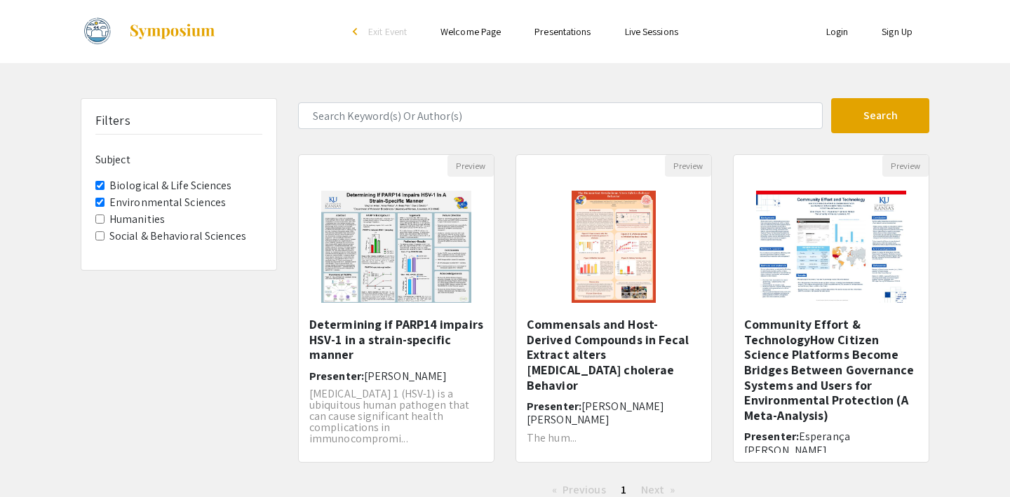
click at [99, 185] on Sciences "Biological & Life Sciences" at bounding box center [99, 185] width 9 height 9
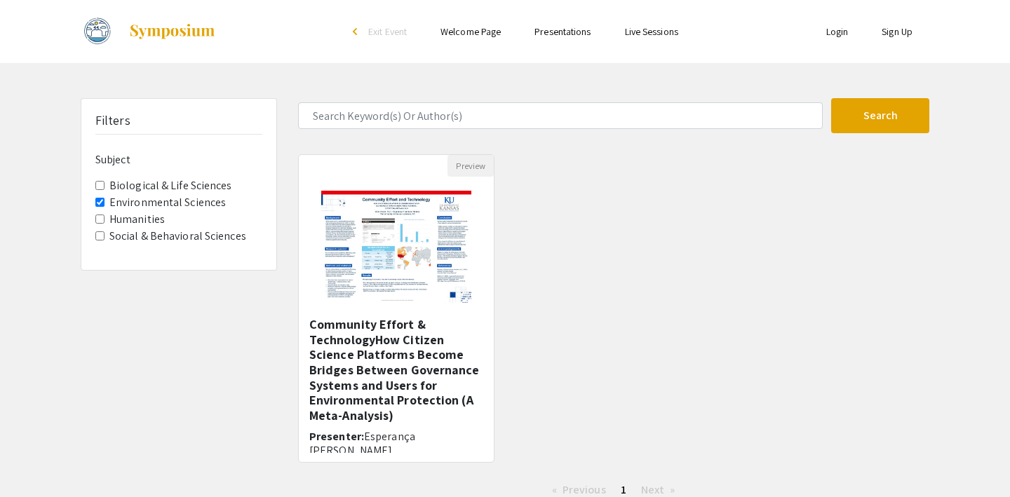
click at [98, 205] on Sciences "Environmental Sciences" at bounding box center [99, 202] width 9 height 9
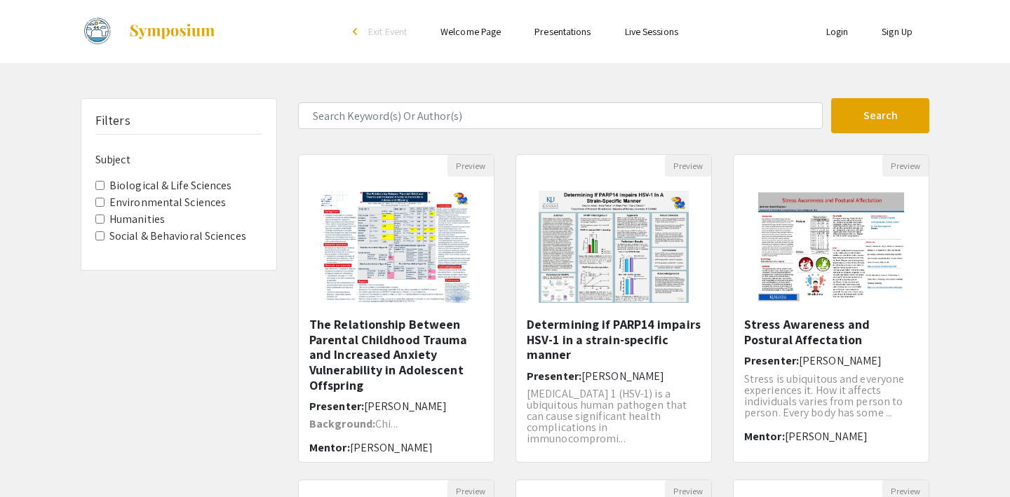
click at [568, 25] on link "Presentations" at bounding box center [563, 31] width 56 height 13
click at [100, 180] on span "Biological & Life Sciences" at bounding box center [178, 186] width 167 height 17
click at [98, 184] on Sciences "Biological & Life Sciences" at bounding box center [99, 185] width 9 height 9
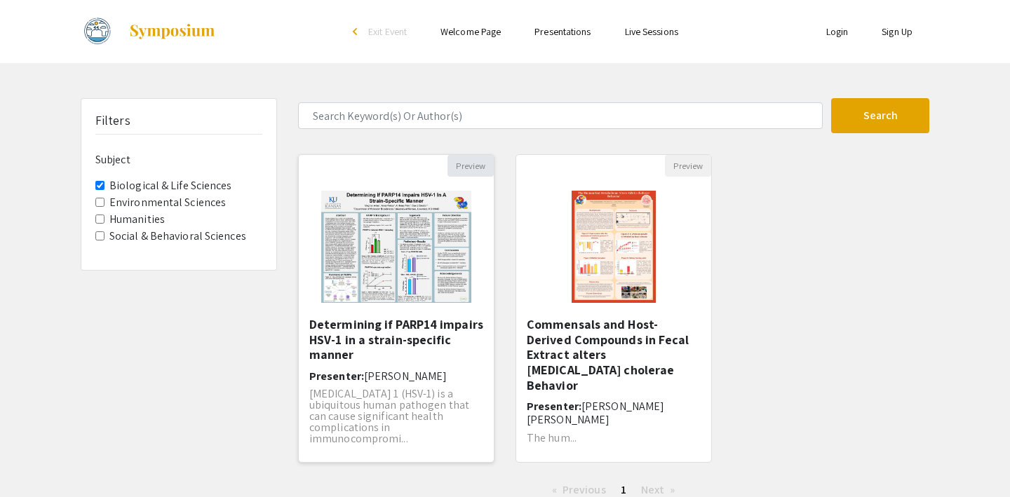
click at [475, 160] on button "Preview" at bounding box center [471, 166] width 46 height 22
select select "custom"
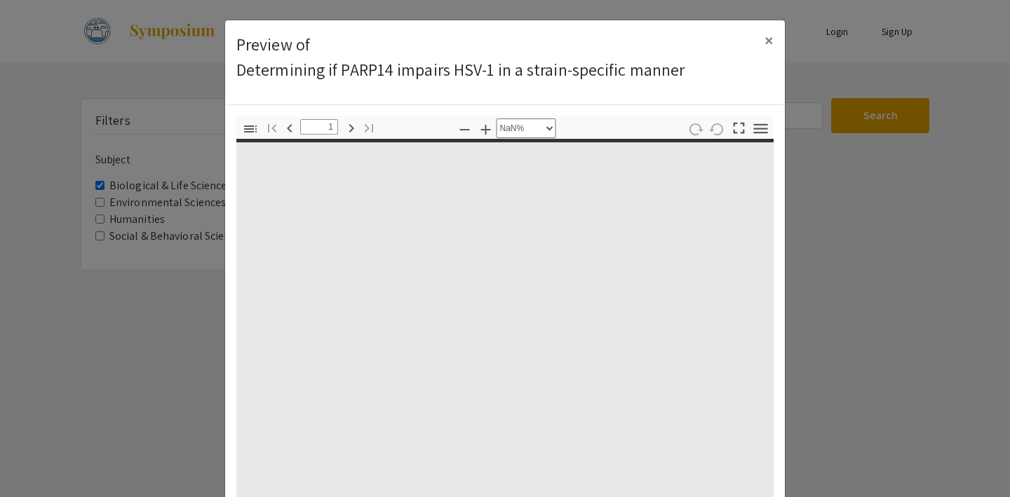
type input "0"
select select "custom"
type input "1"
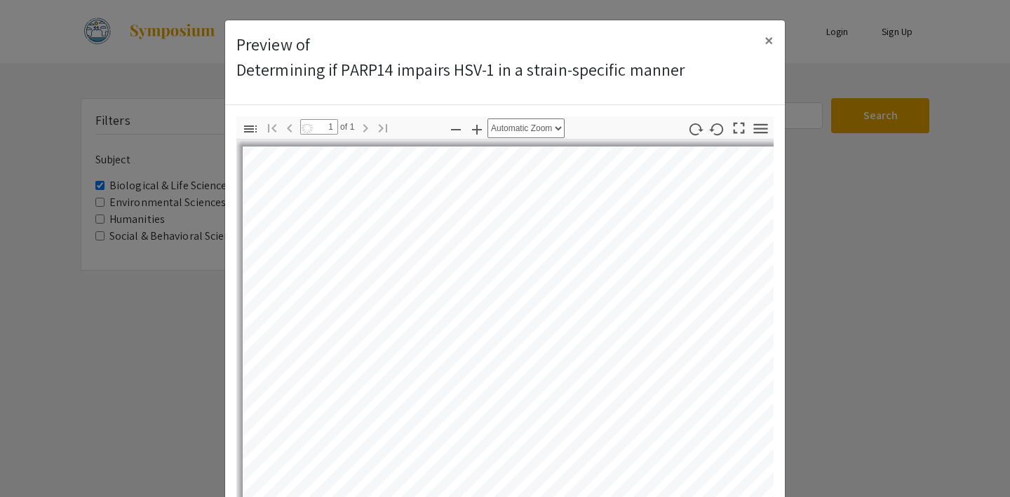
select select "auto"
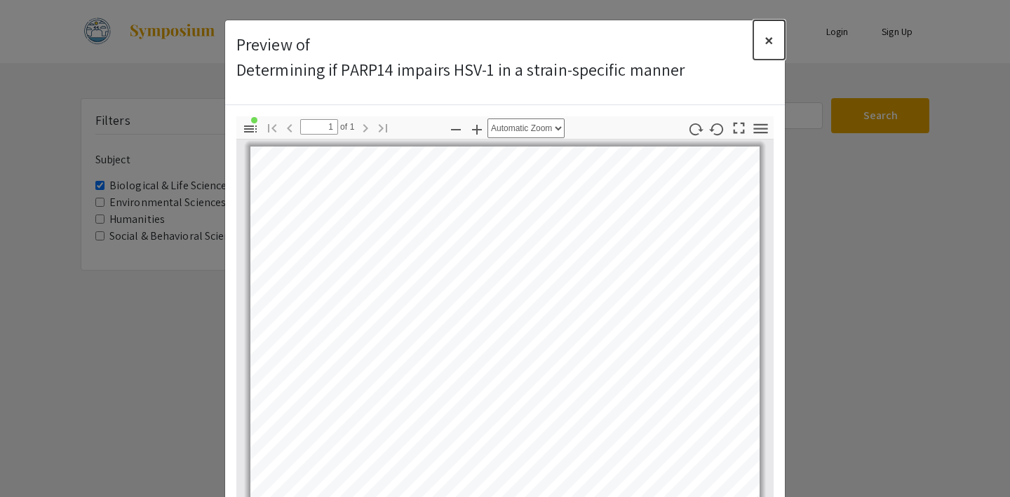
click at [770, 40] on span "×" at bounding box center [769, 40] width 9 height 22
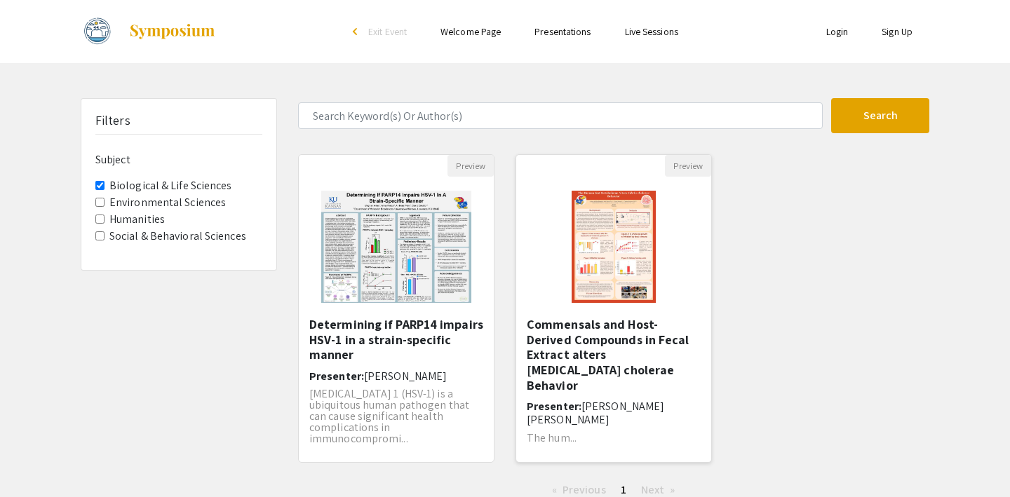
click at [591, 286] on img at bounding box center [614, 247] width 112 height 140
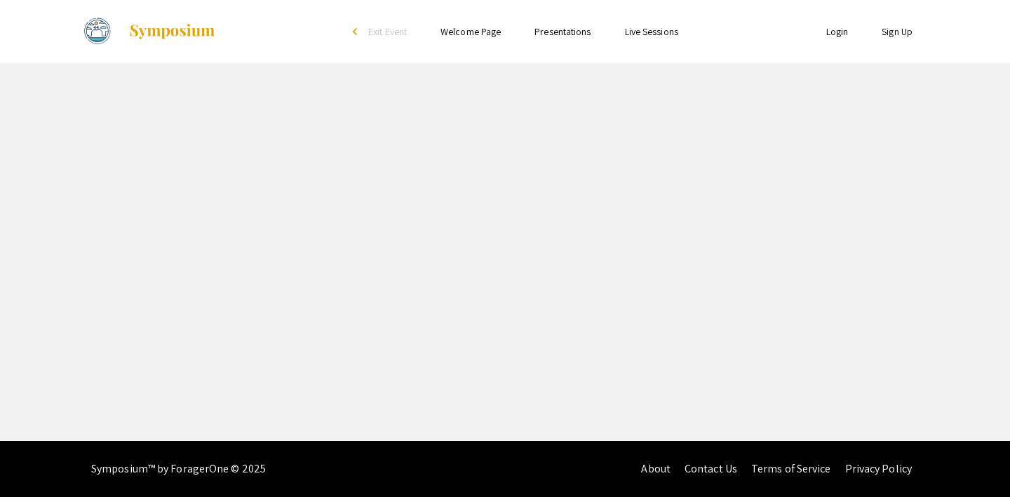
select select "custom"
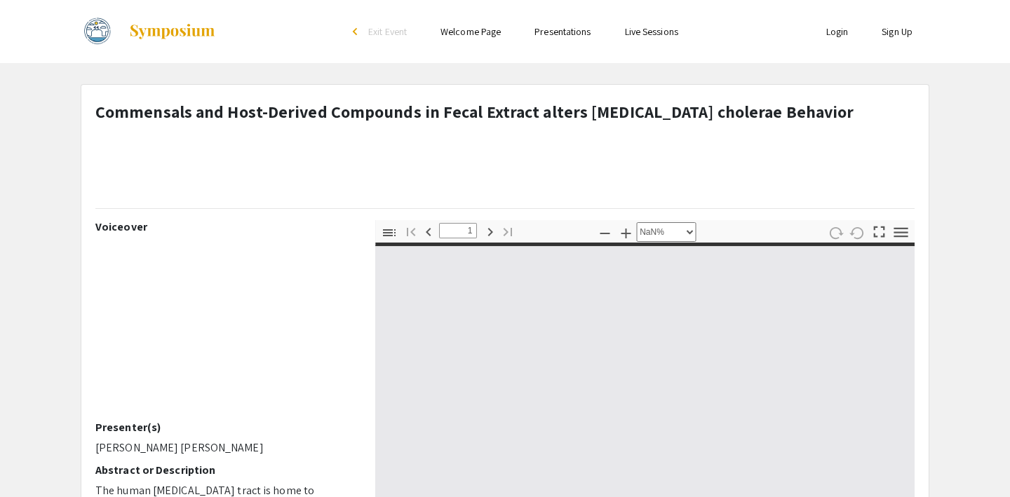
type input "0"
select select "custom"
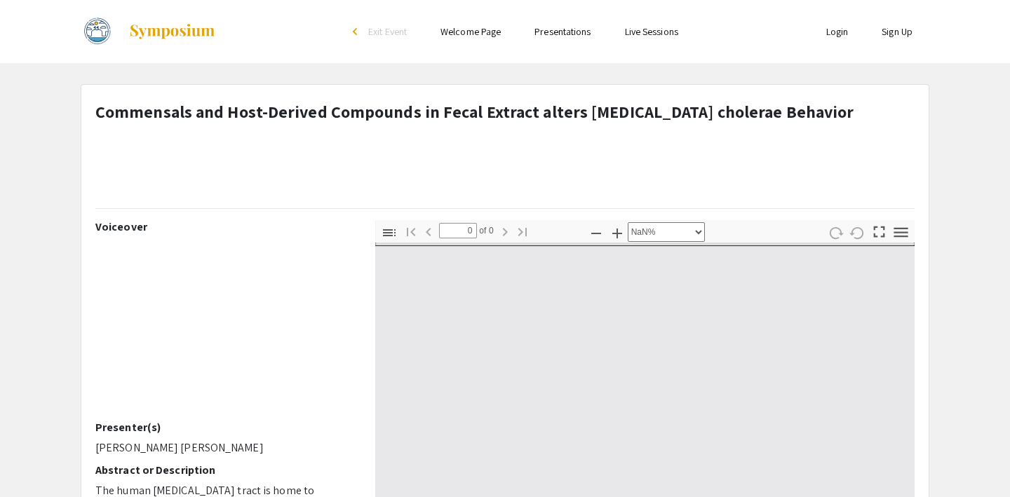
type input "1"
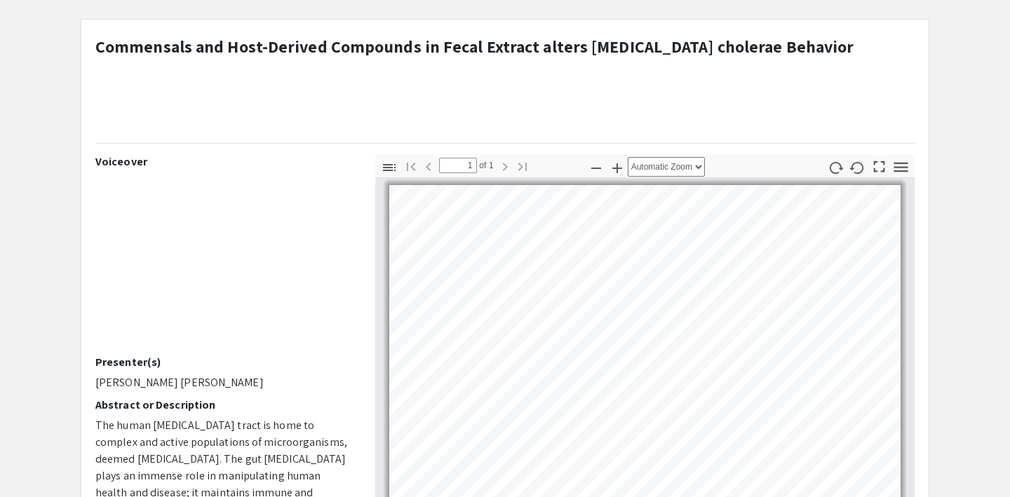
select select "custom"
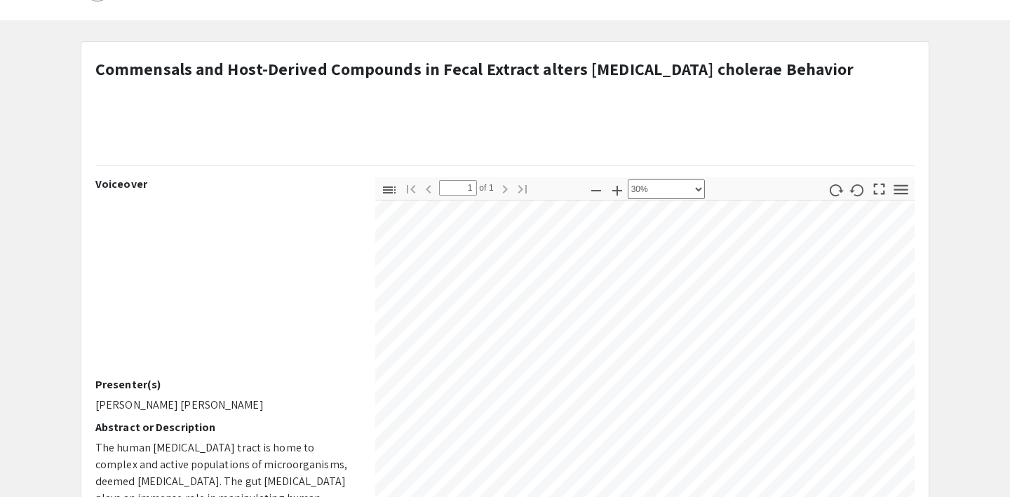
scroll to position [366, 36]
